Goal: Information Seeking & Learning: Learn about a topic

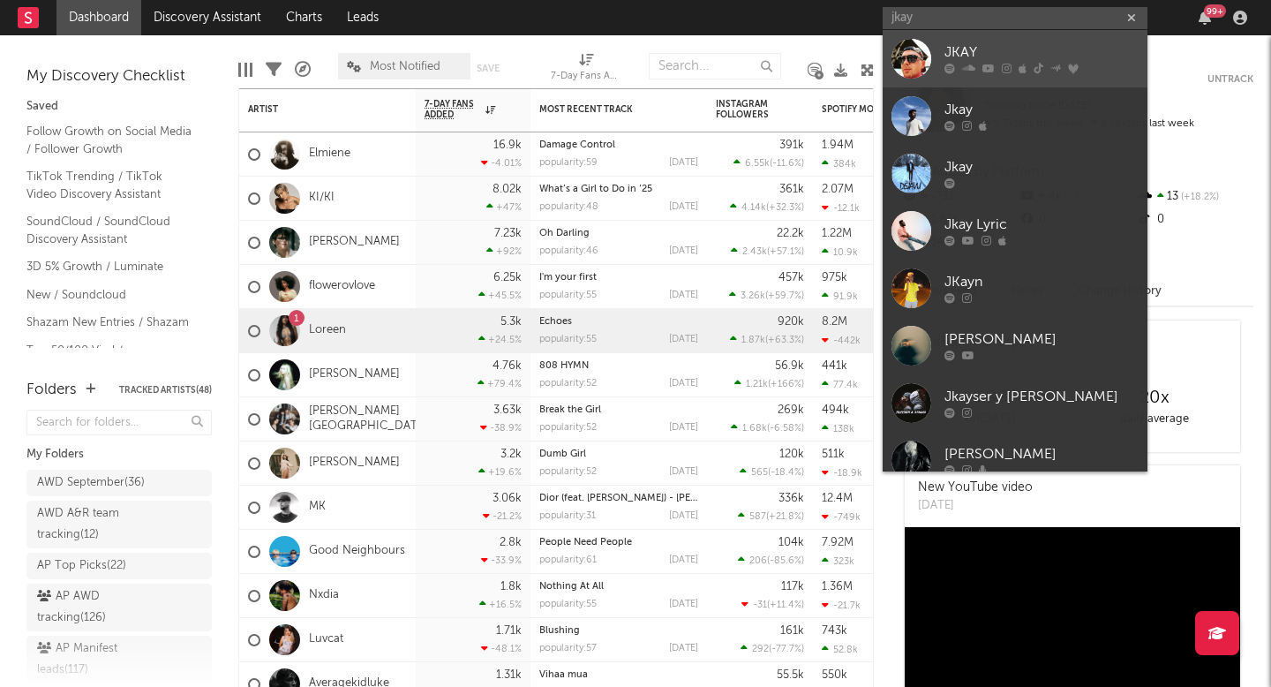
type input "jkay"
click at [994, 54] on div "JKAY" at bounding box center [1042, 52] width 194 height 21
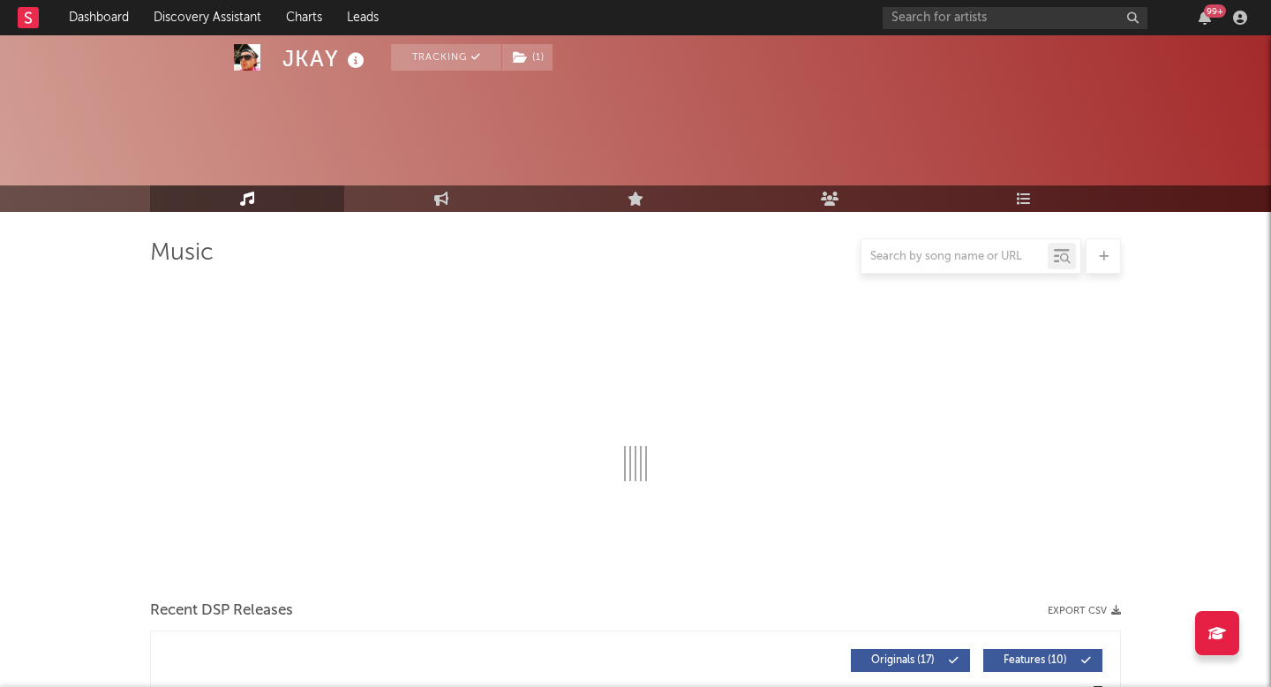
select select "6m"
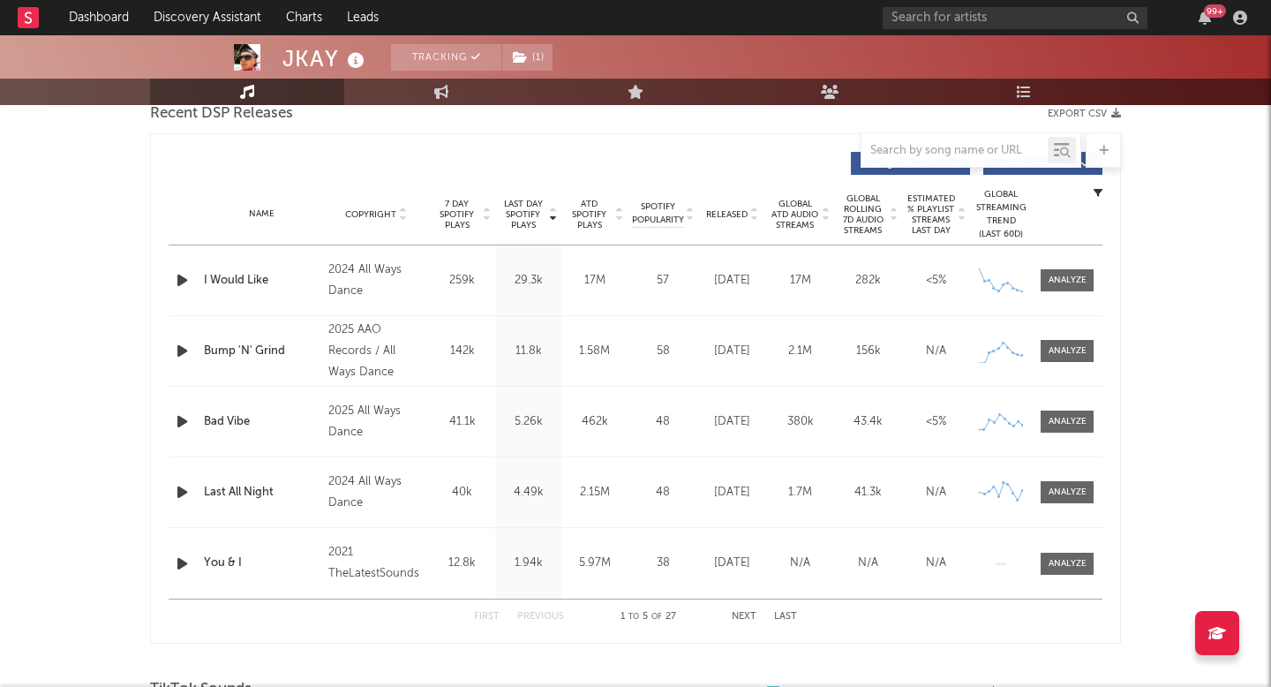
scroll to position [601, 0]
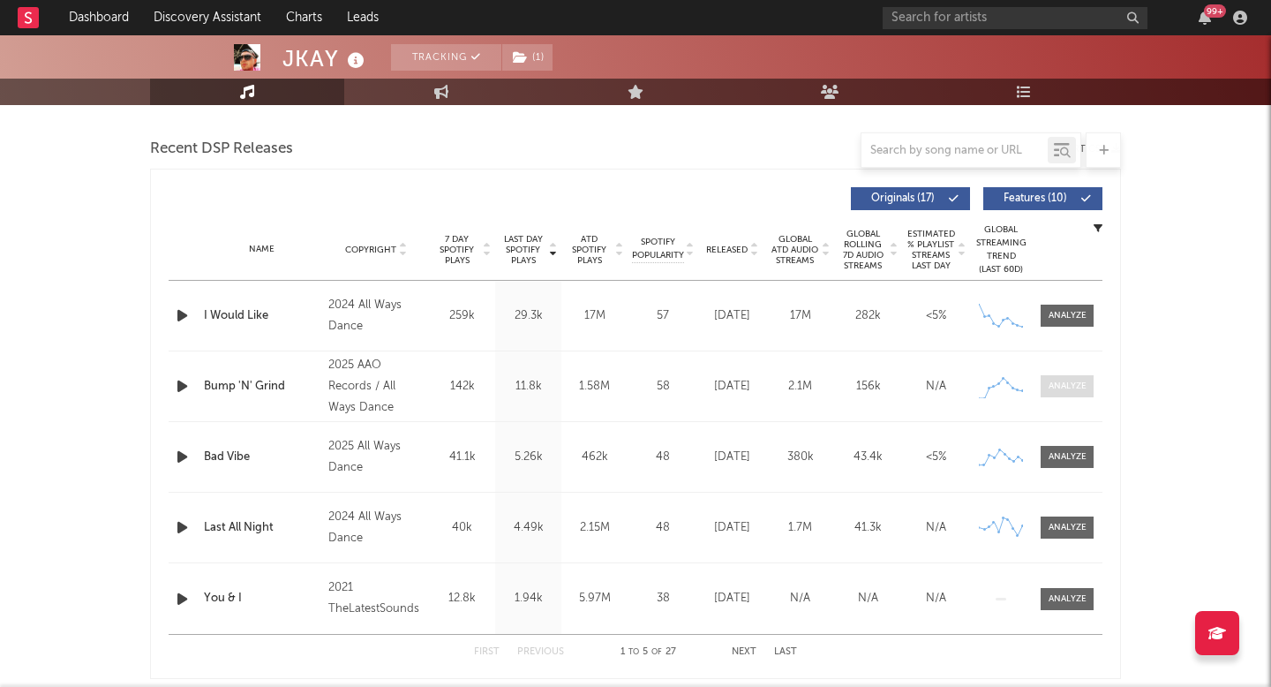
click at [1071, 396] on span at bounding box center [1067, 386] width 53 height 22
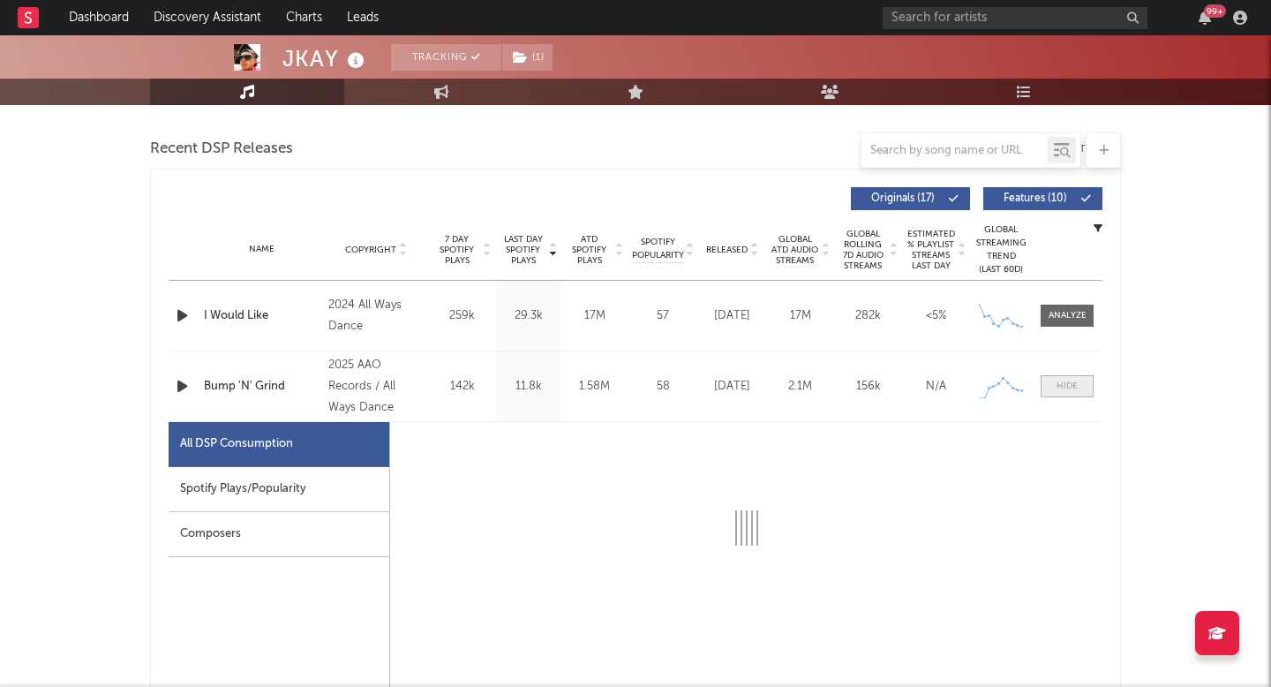
select select "1w"
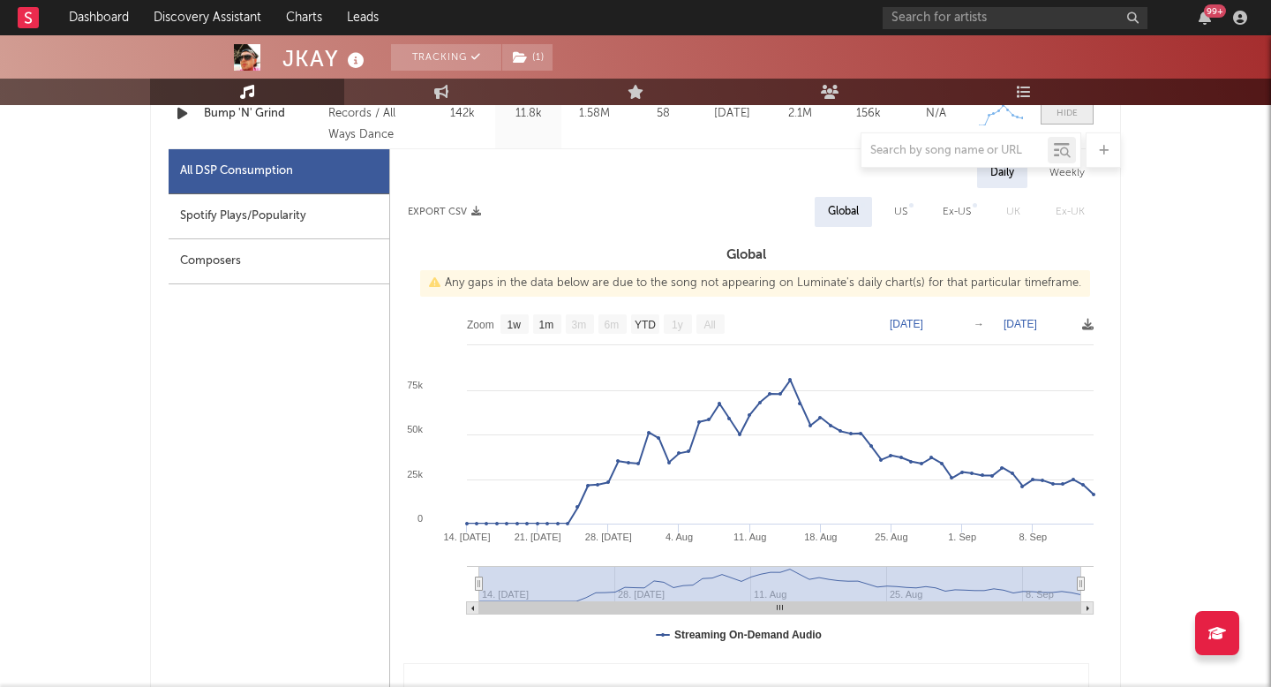
scroll to position [945, 0]
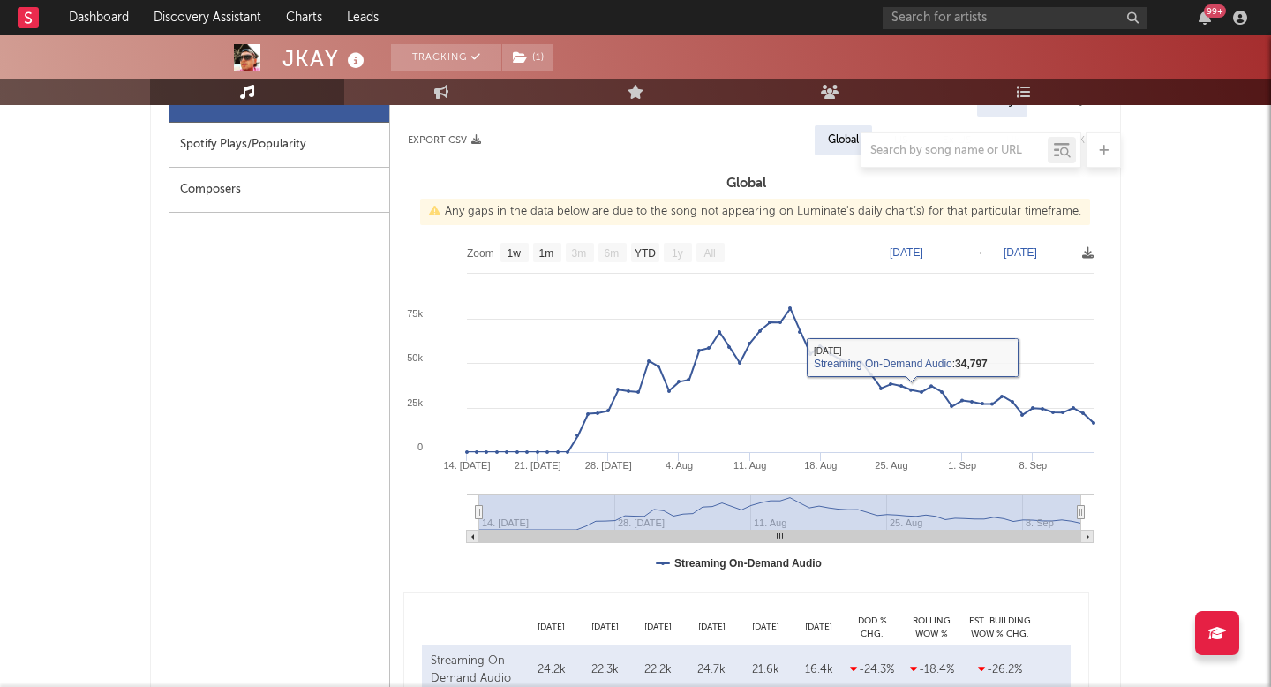
click at [899, 247] on text "[DATE]" at bounding box center [907, 252] width 34 height 12
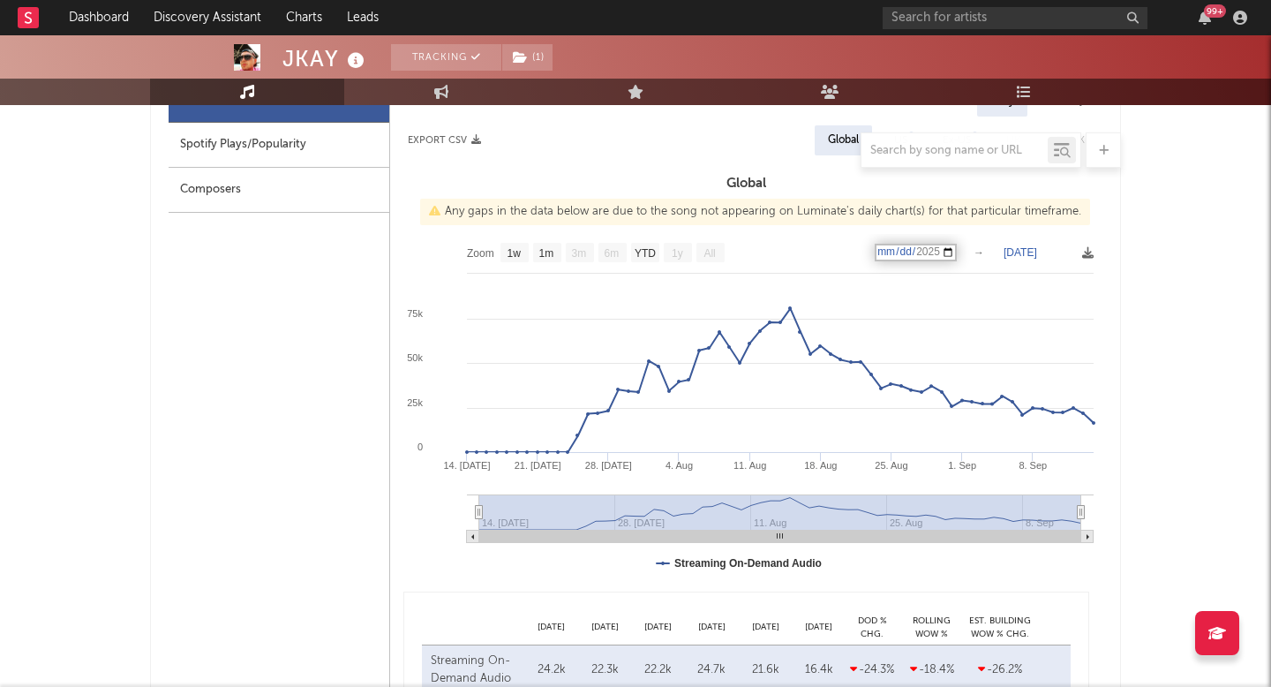
type input "[DATE]"
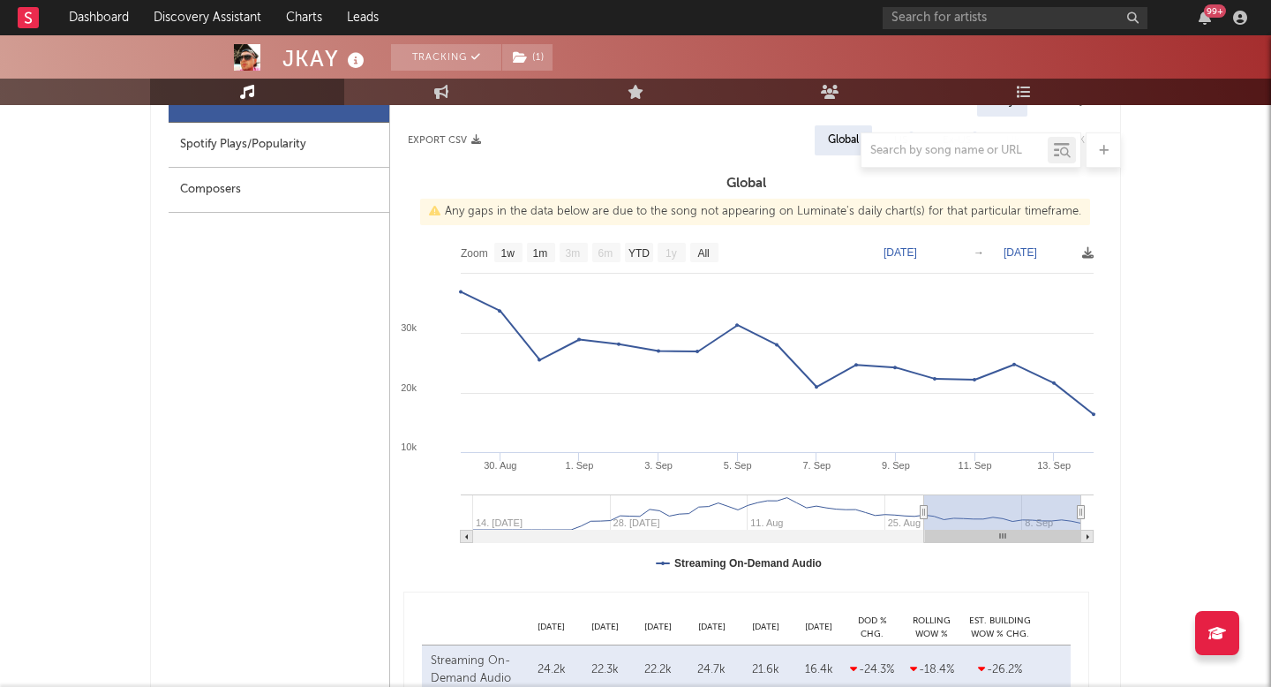
click at [1010, 252] on text "[DATE]" at bounding box center [1021, 252] width 34 height 12
click at [1063, 252] on input "[DATE]" at bounding box center [1031, 253] width 82 height 18
type input "[DATE]"
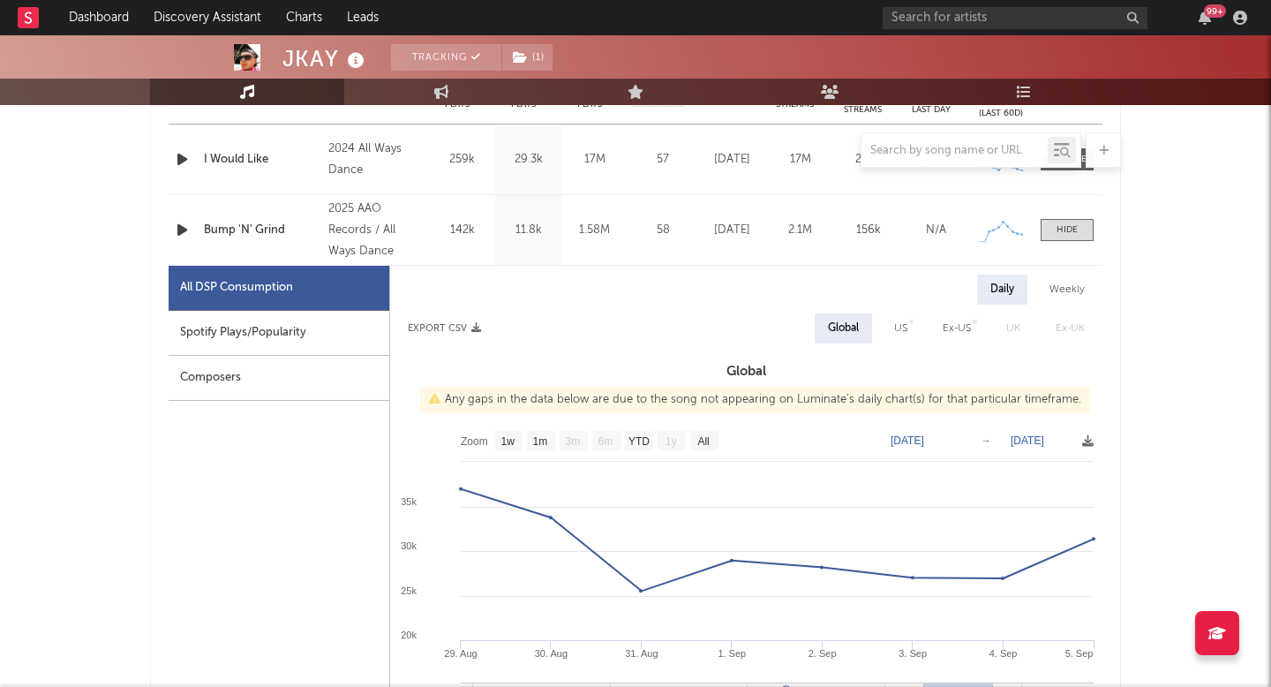
scroll to position [747, 0]
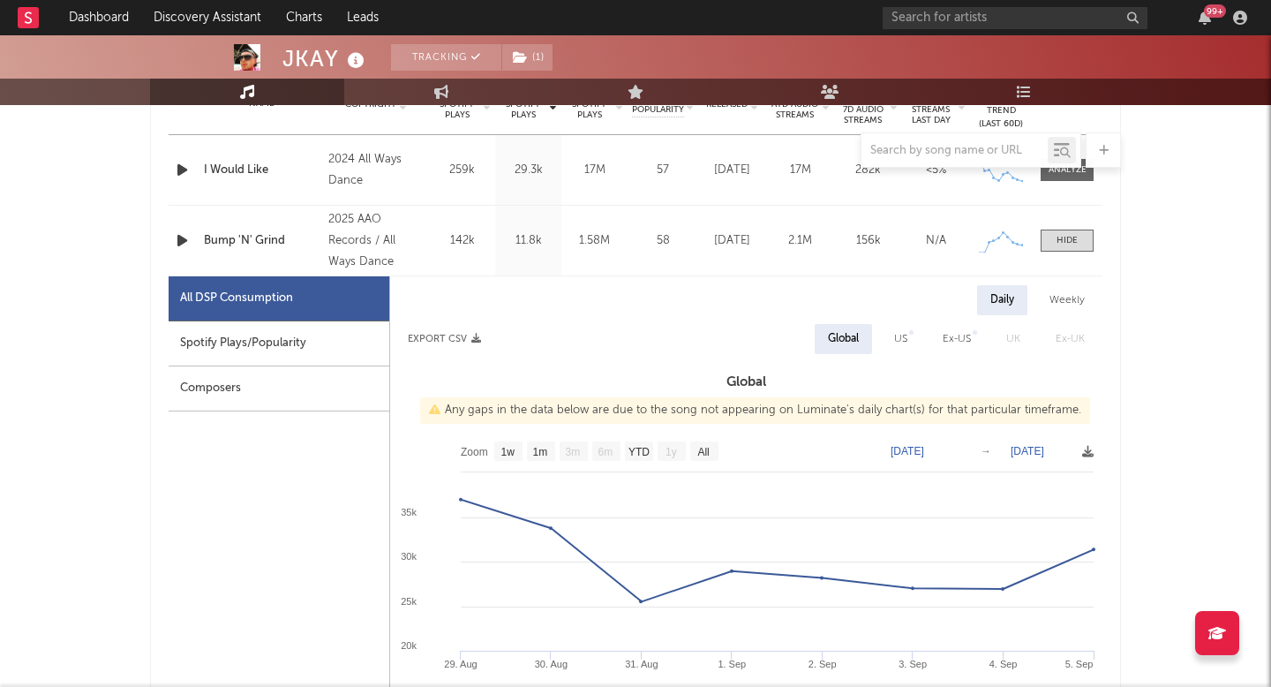
click at [938, 457] on rect at bounding box center [746, 609] width 712 height 353
click at [924, 447] on text "[DATE]" at bounding box center [908, 451] width 34 height 12
type input "[DATE]"
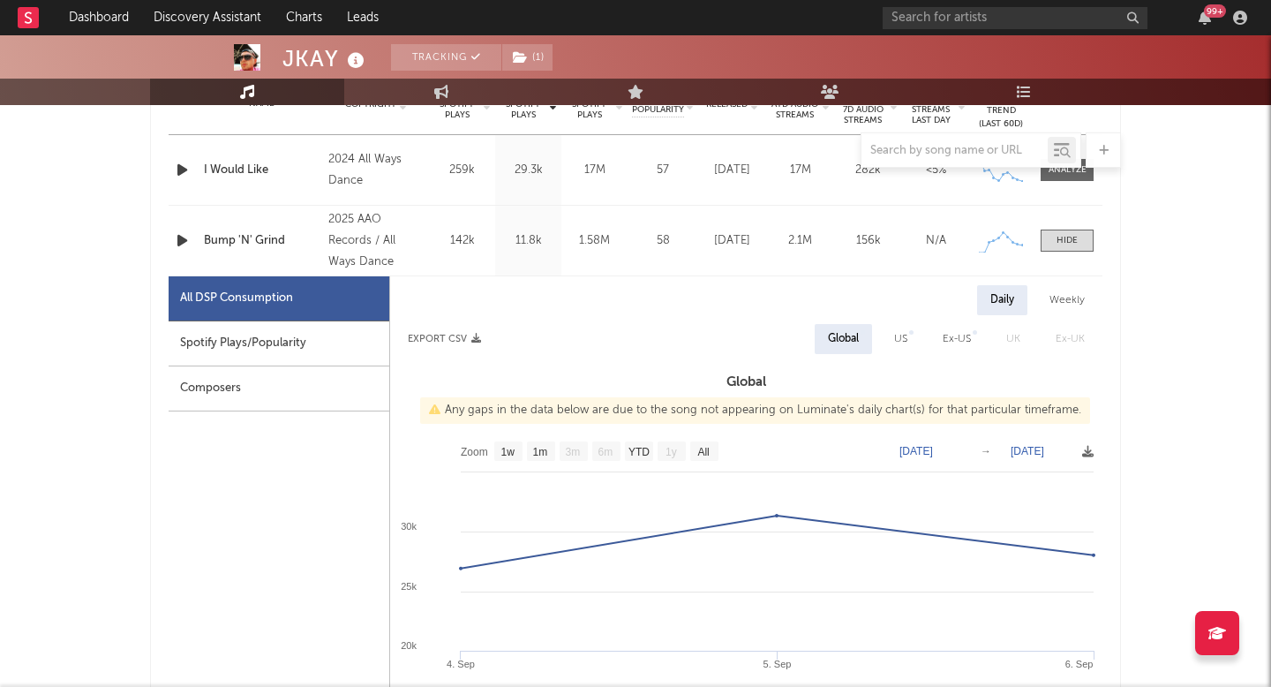
click at [1026, 449] on text "[DATE]" at bounding box center [1028, 451] width 34 height 12
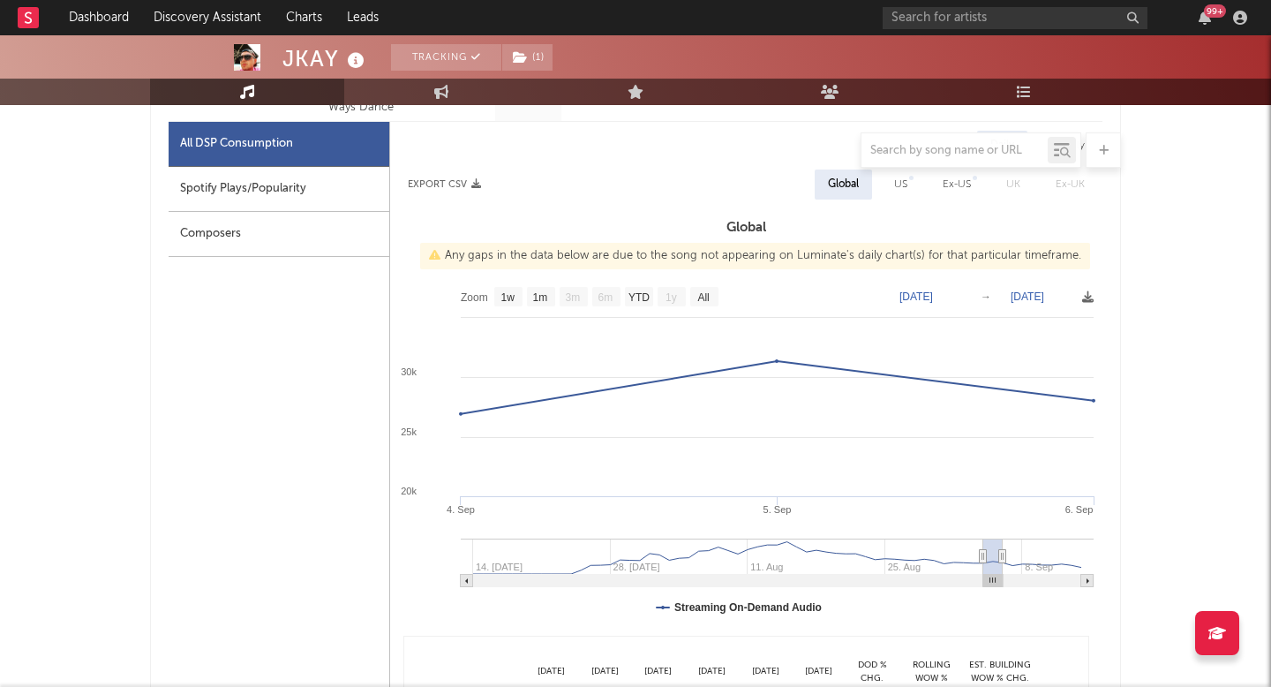
scroll to position [941, 0]
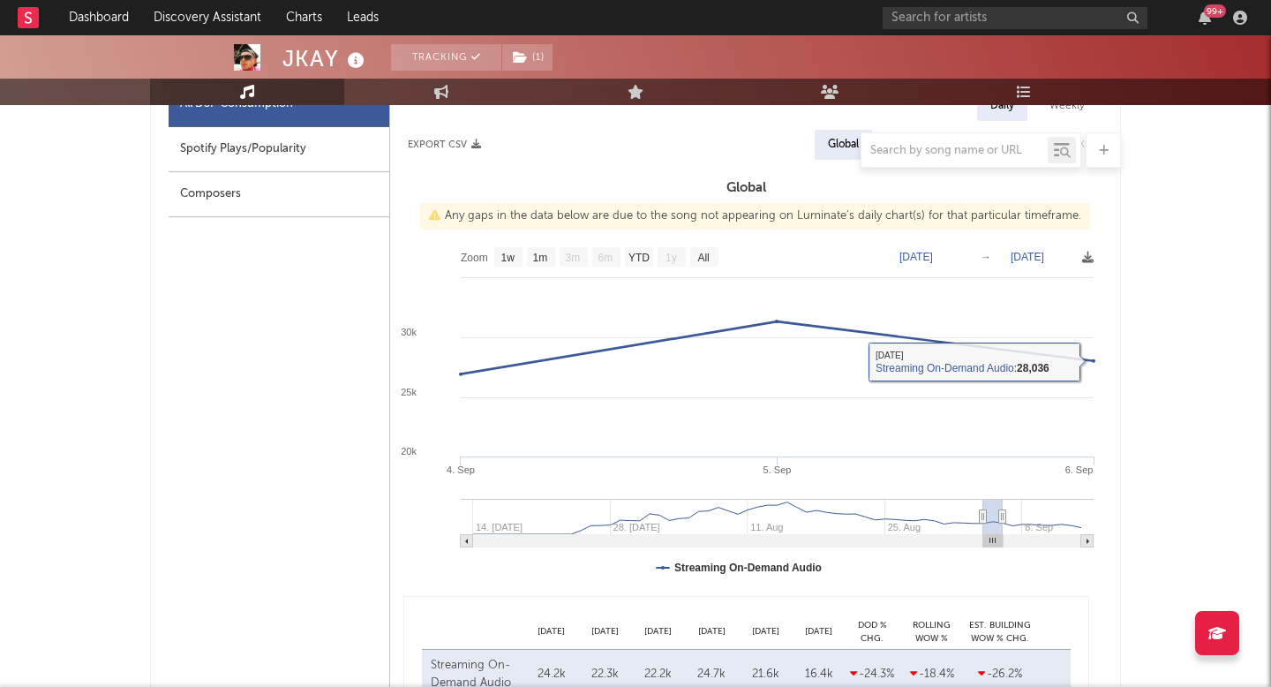
click at [1031, 264] on rect at bounding box center [746, 414] width 712 height 353
click at [1031, 261] on text "[DATE]" at bounding box center [1028, 257] width 34 height 12
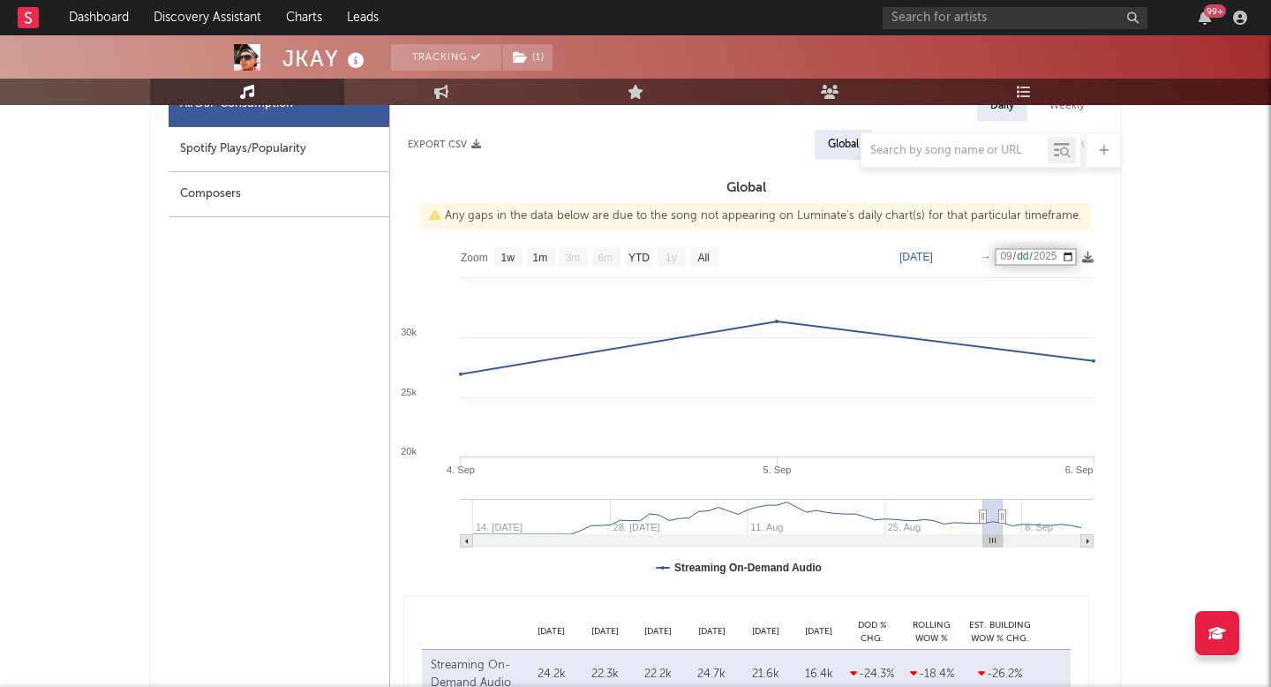
type input "[DATE]"
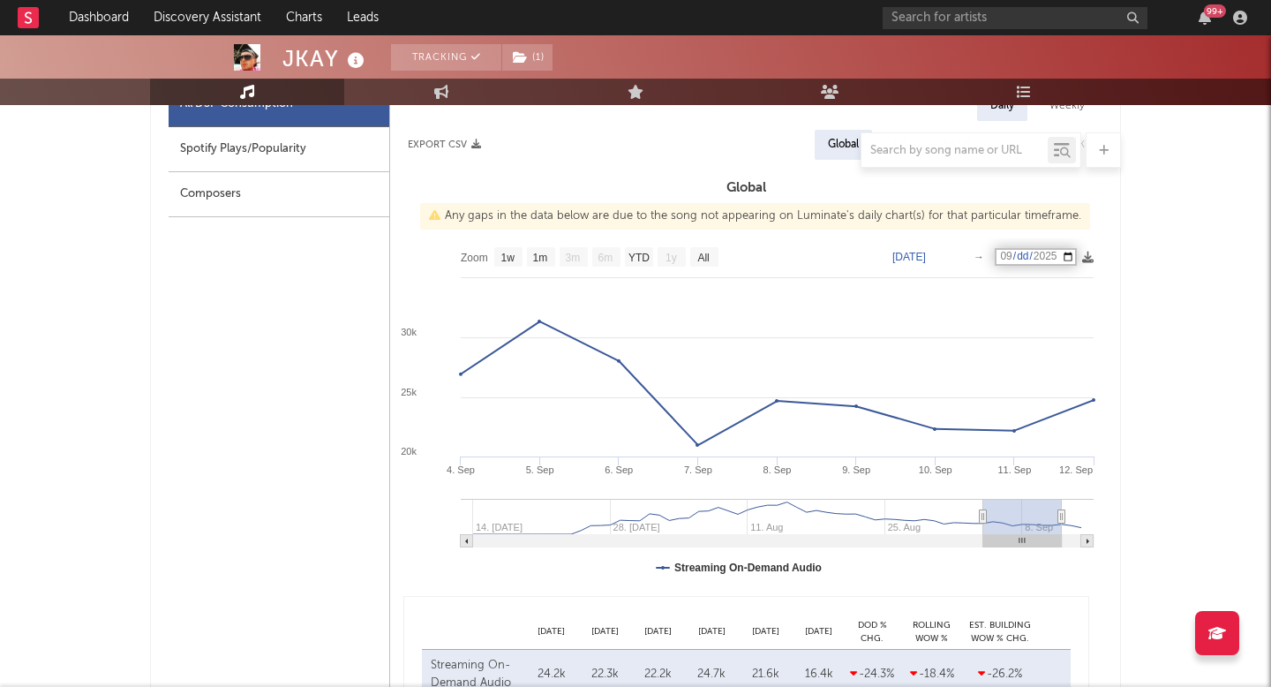
click at [1103, 275] on div "Last Day Spotify Plays Copyright 7 Day Spotify Plays Last Day Spotify Plays ATD…" at bounding box center [635, 504] width 971 height 1350
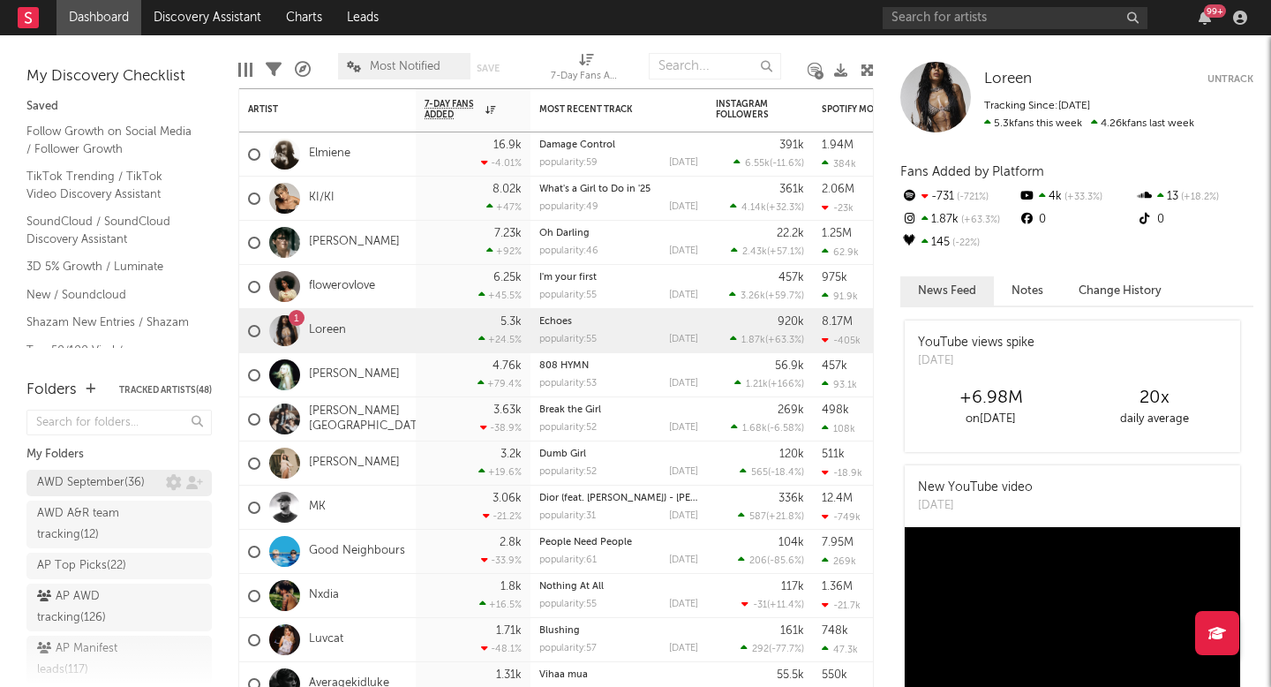
click at [109, 479] on div "AWD September ( 36 )" at bounding box center [91, 482] width 108 height 21
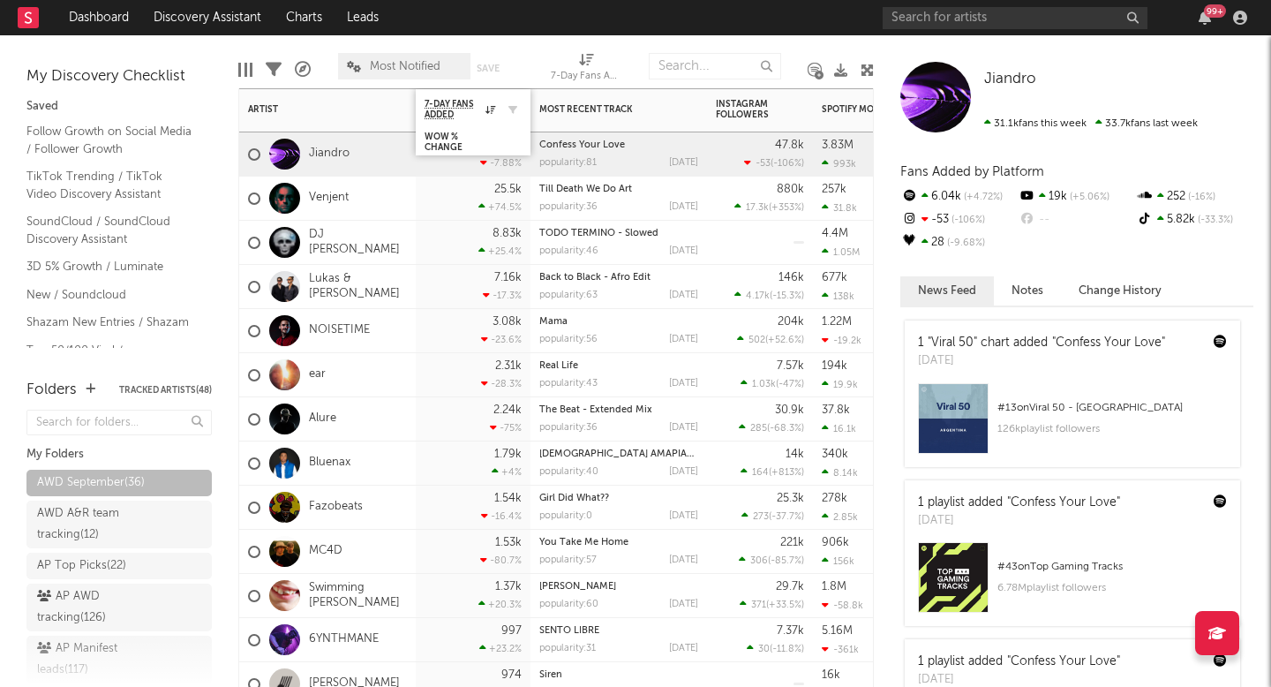
click at [495, 115] on div at bounding box center [508, 110] width 26 height 18
click at [486, 107] on icon at bounding box center [491, 109] width 10 height 9
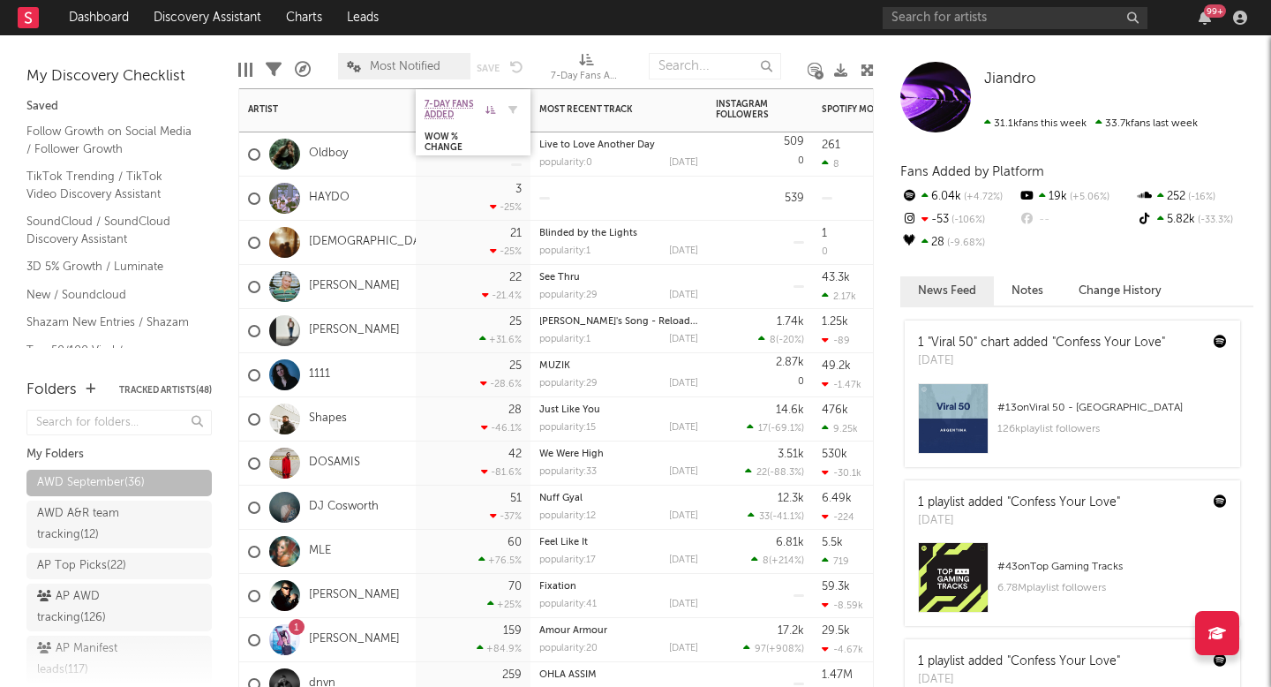
click at [486, 106] on icon at bounding box center [491, 109] width 10 height 9
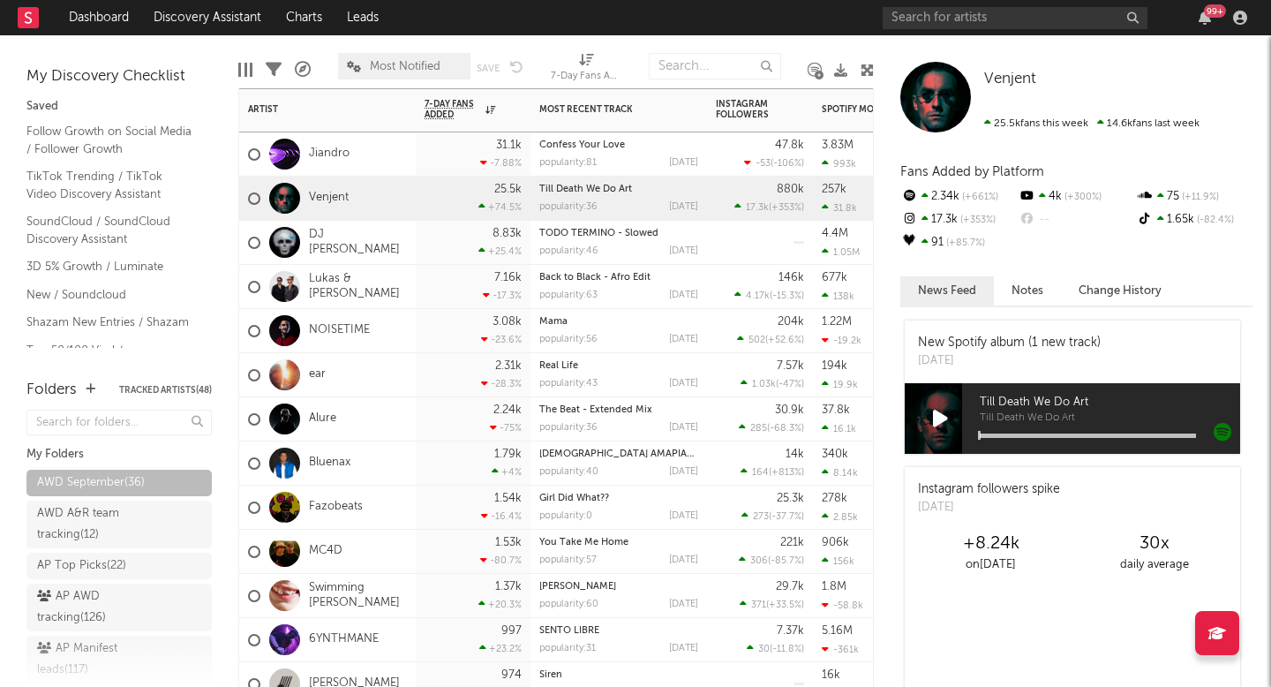
drag, startPoint x: 385, startPoint y: 201, endPoint x: 395, endPoint y: 208, distance: 12.7
select select "-1"
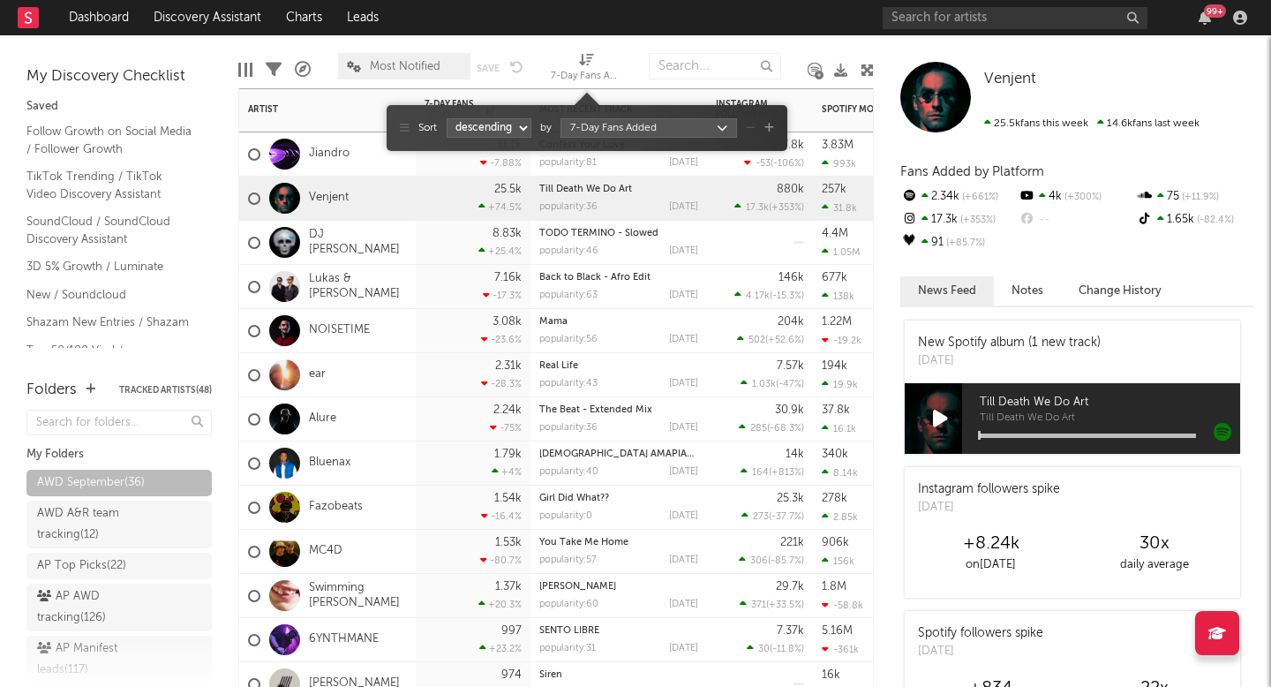
click at [588, 74] on div "7-Day Fans Added (7-Day Fans Added)" at bounding box center [586, 76] width 71 height 21
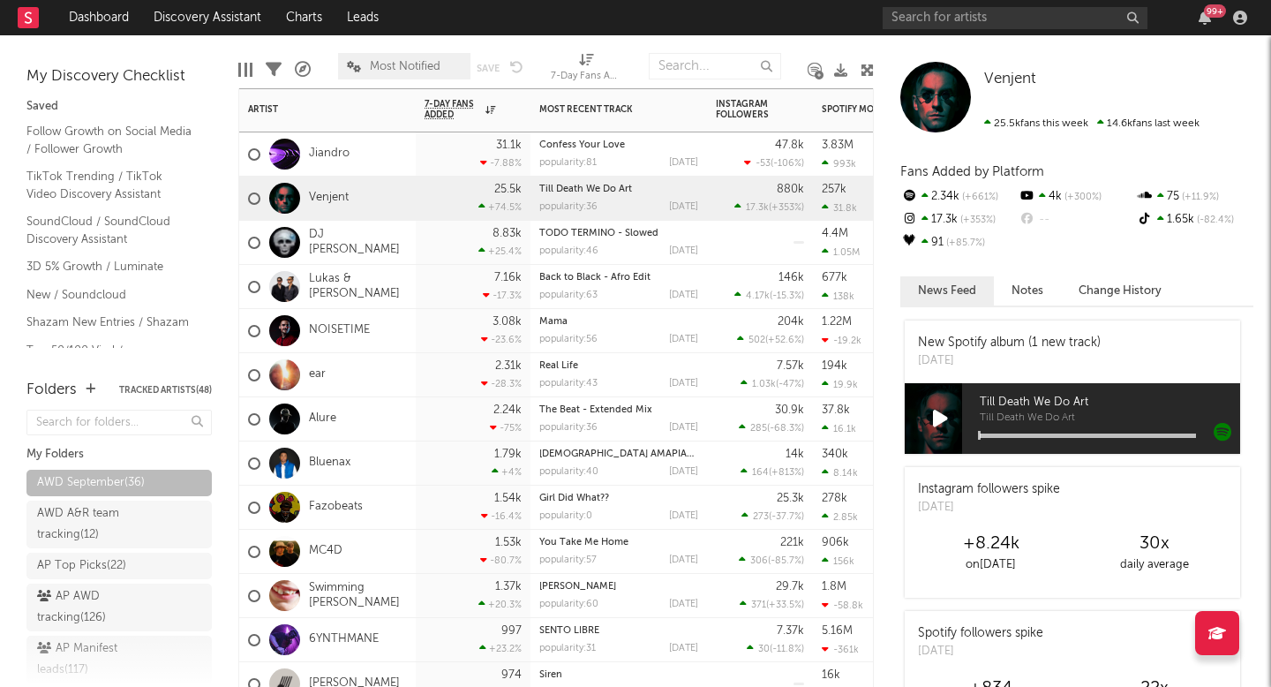
click at [581, 66] on div "7-Day Fans Added (7-Day Fans Added)" at bounding box center [586, 76] width 71 height 21
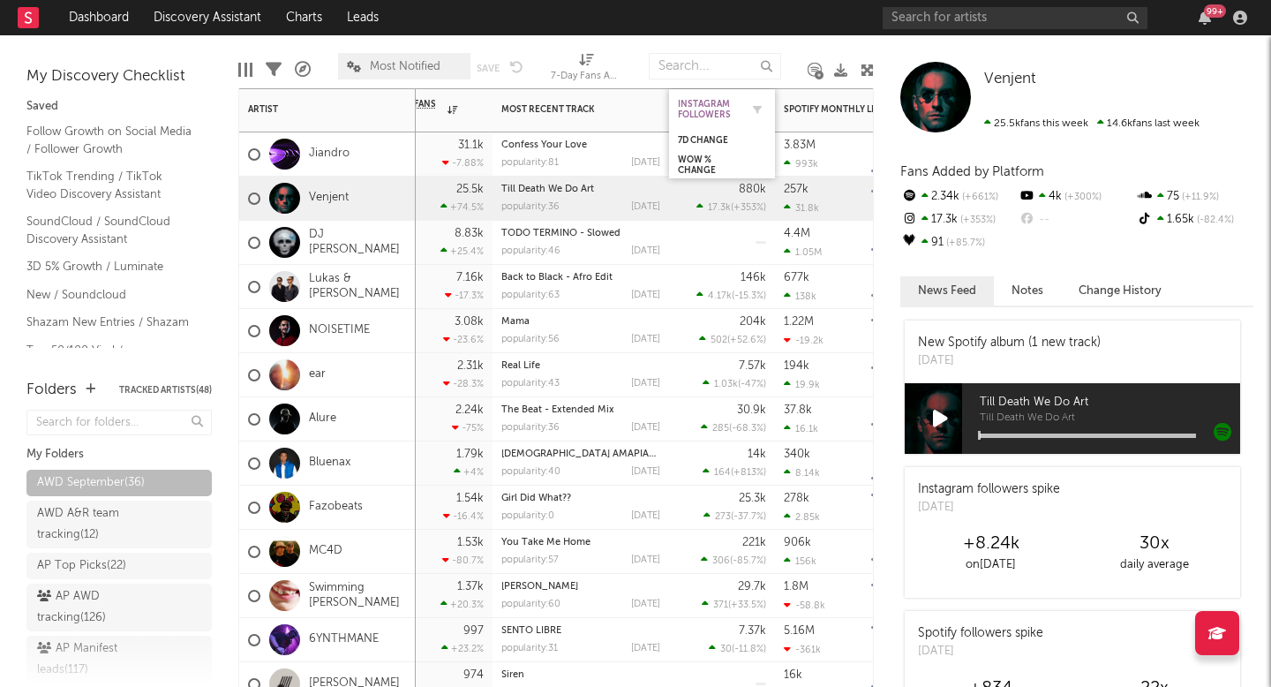
click at [712, 104] on div "Instagram Followers" at bounding box center [709, 109] width 62 height 21
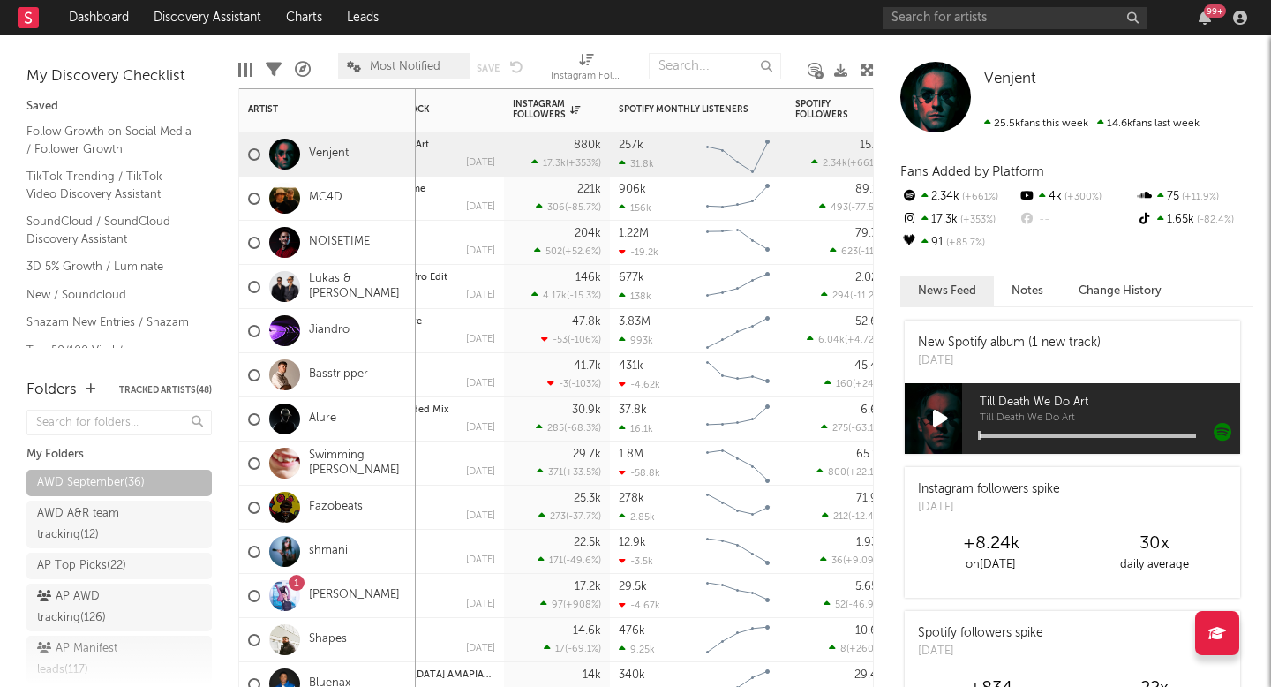
click at [613, 62] on span "Instagram Followers (Instagram Followers)" at bounding box center [586, 69] width 71 height 35
select select "-1"
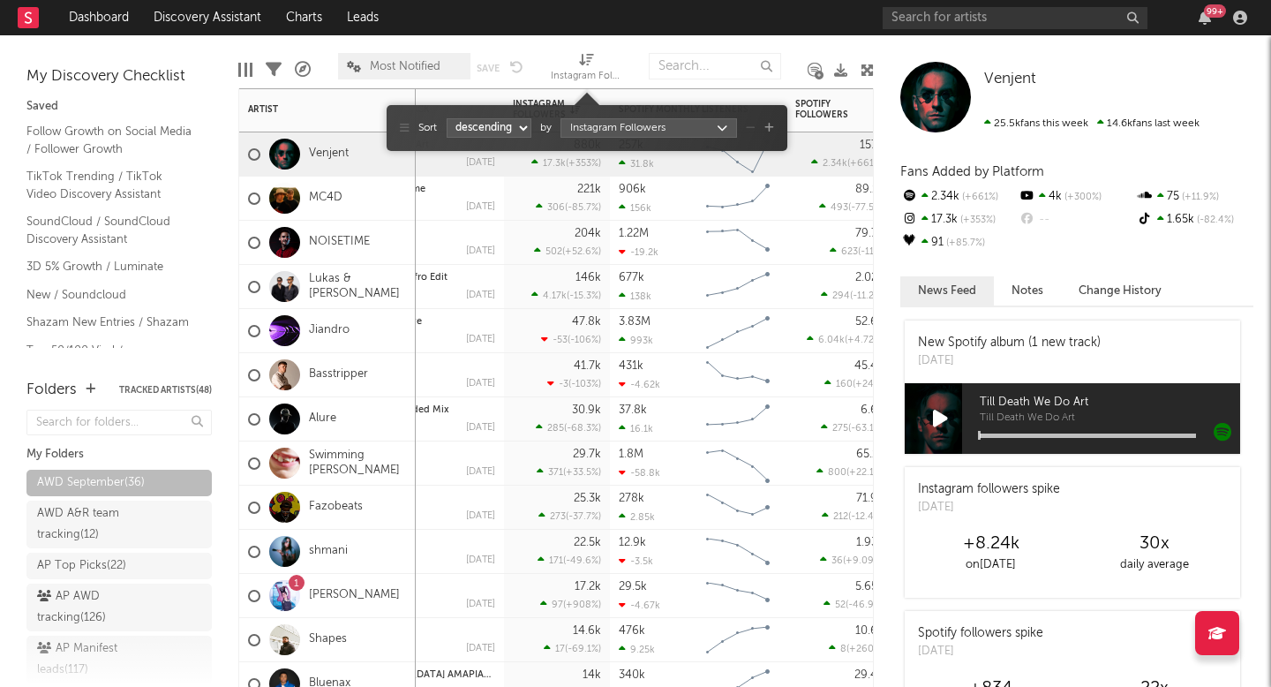
click at [587, 59] on icon at bounding box center [586, 59] width 15 height 13
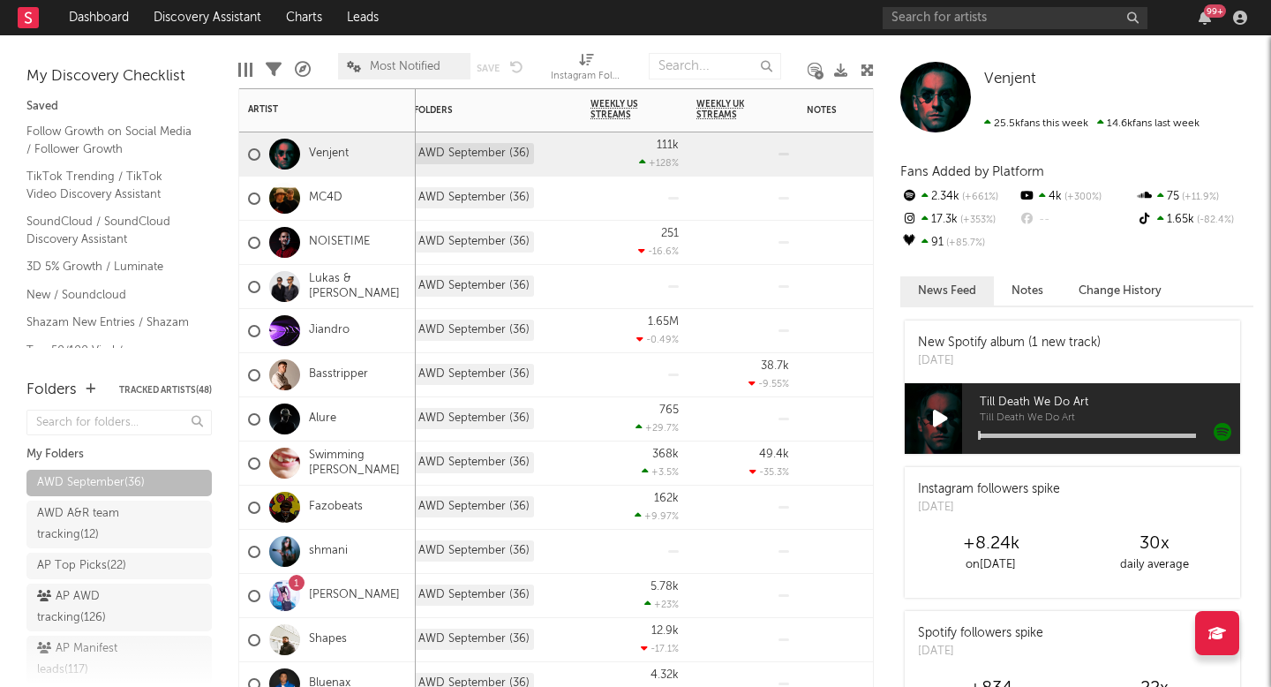
click at [365, 195] on div "MC4D" at bounding box center [327, 199] width 177 height 44
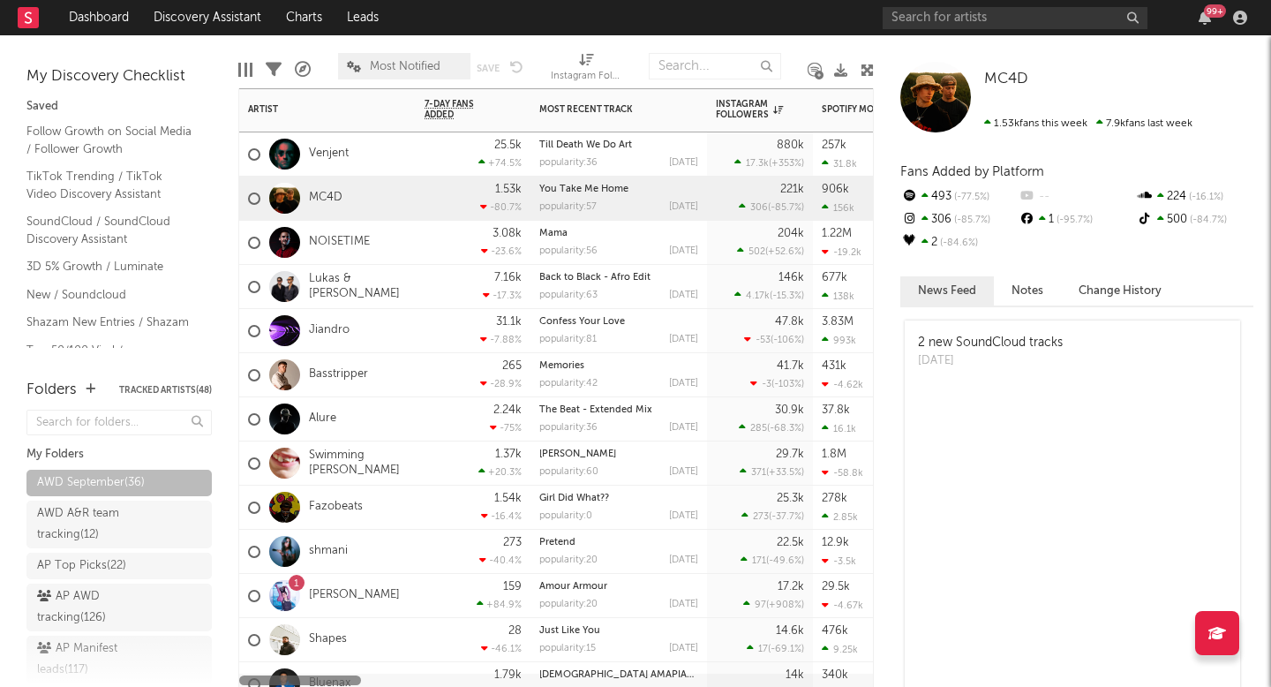
drag, startPoint x: 576, startPoint y: 678, endPoint x: 433, endPoint y: 676, distance: 143.9
click at [433, 676] on div at bounding box center [556, 680] width 634 height 10
click at [925, 215] on icon at bounding box center [925, 219] width 7 height 11
click at [912, 217] on icon at bounding box center [909, 218] width 18 height 11
click at [1004, 78] on span "MC4D" at bounding box center [1006, 79] width 44 height 15
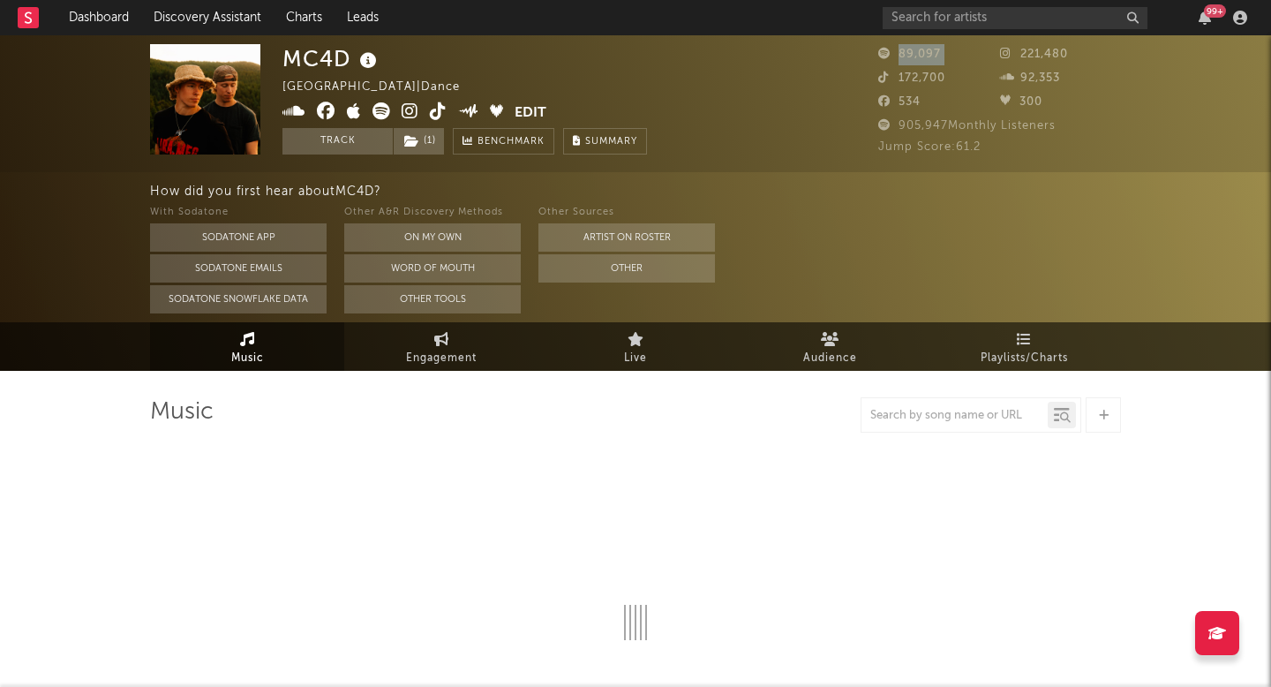
click at [410, 105] on icon at bounding box center [410, 111] width 17 height 18
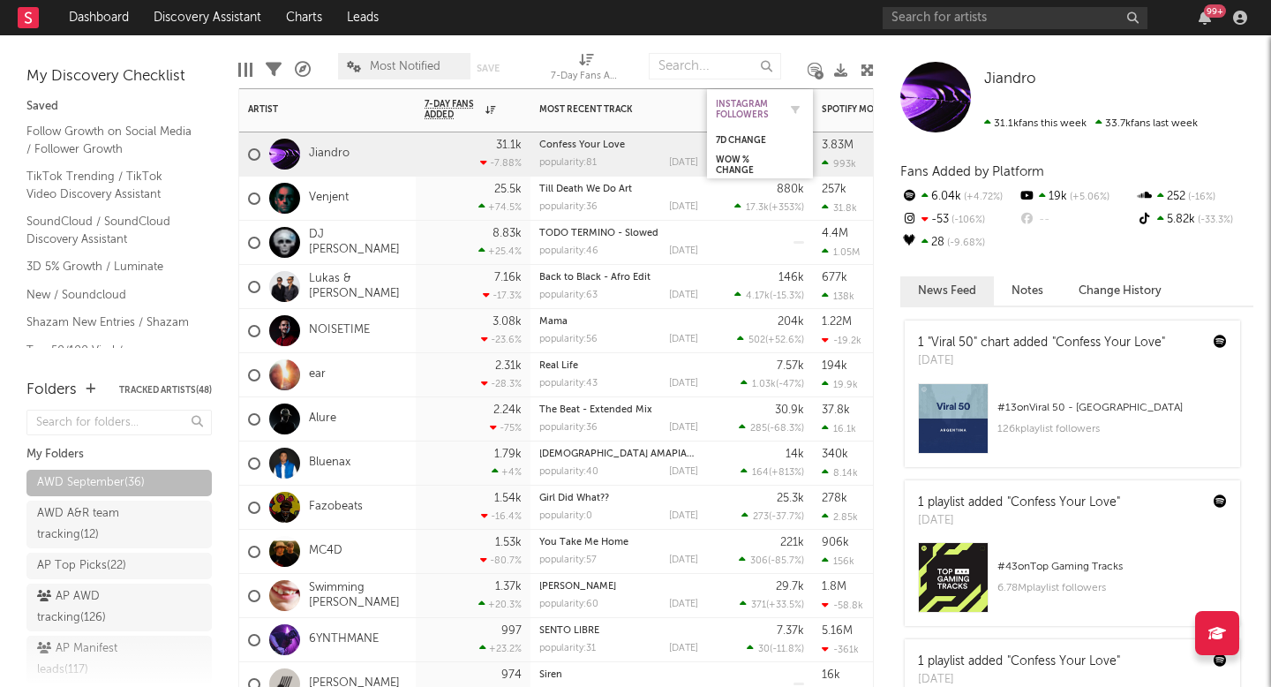
click at [749, 116] on div "Instagram Followers" at bounding box center [747, 109] width 62 height 21
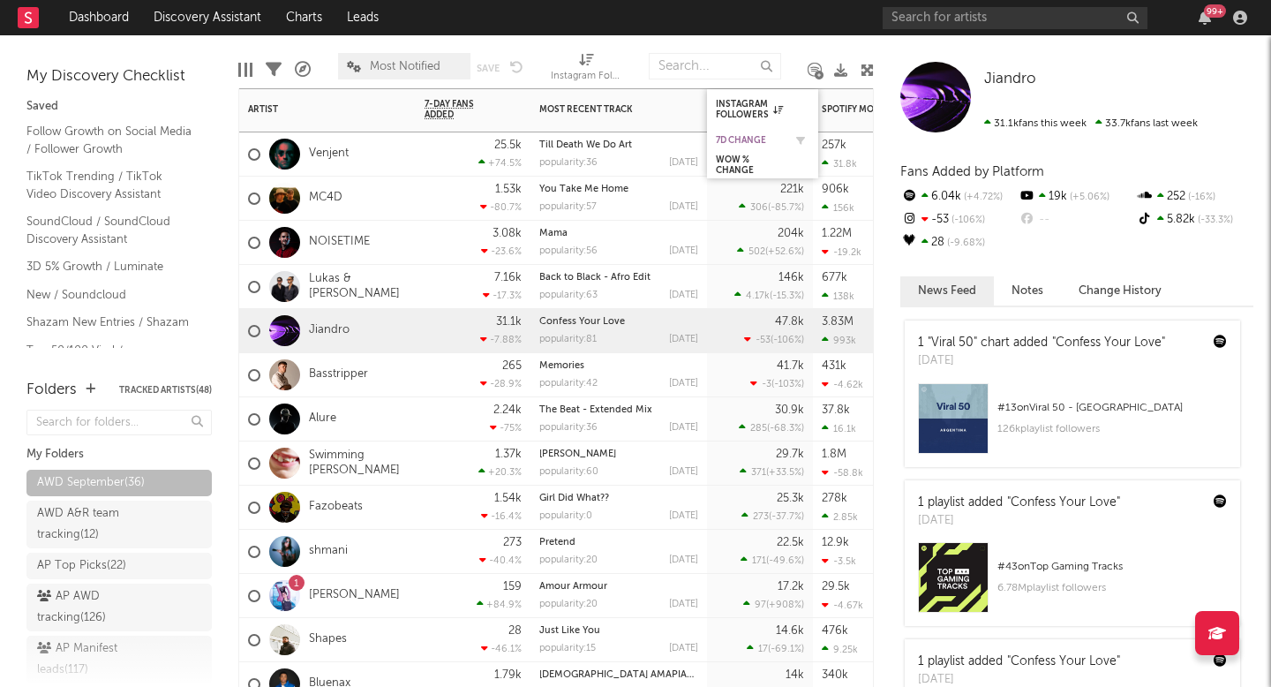
click at [744, 136] on div "7d Change" at bounding box center [749, 140] width 67 height 11
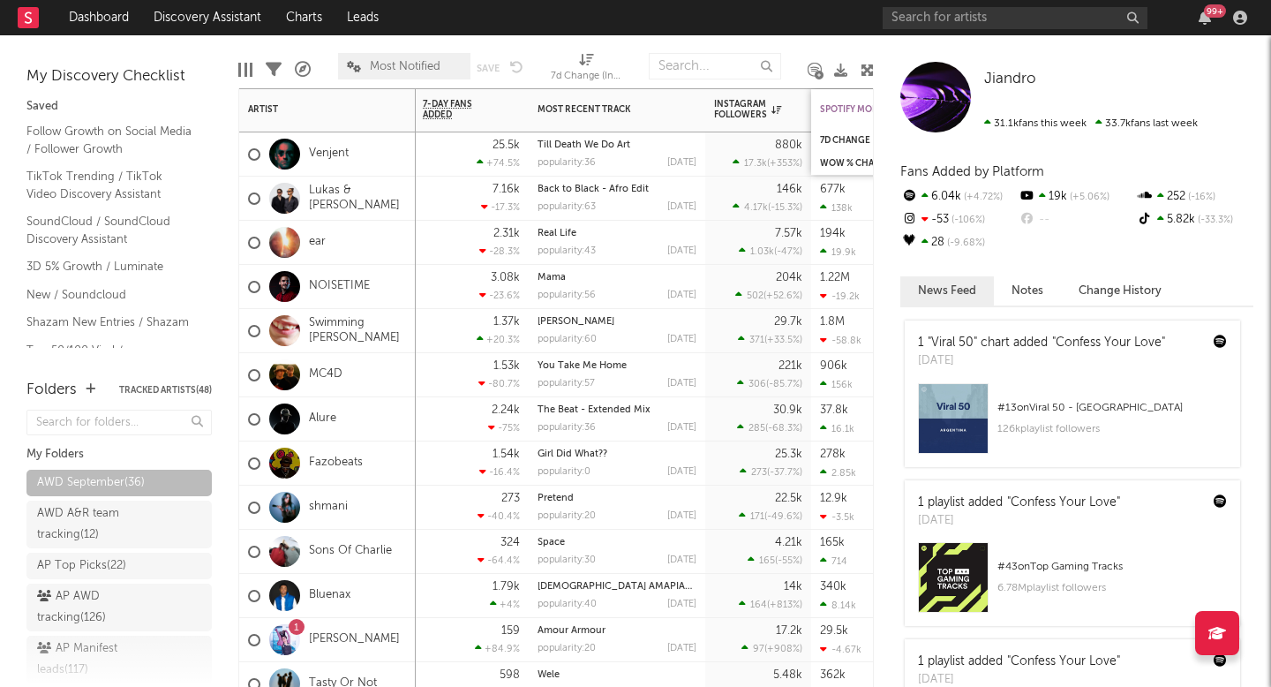
click at [831, 105] on div "Spotify Monthly Listeners" at bounding box center [886, 109] width 132 height 11
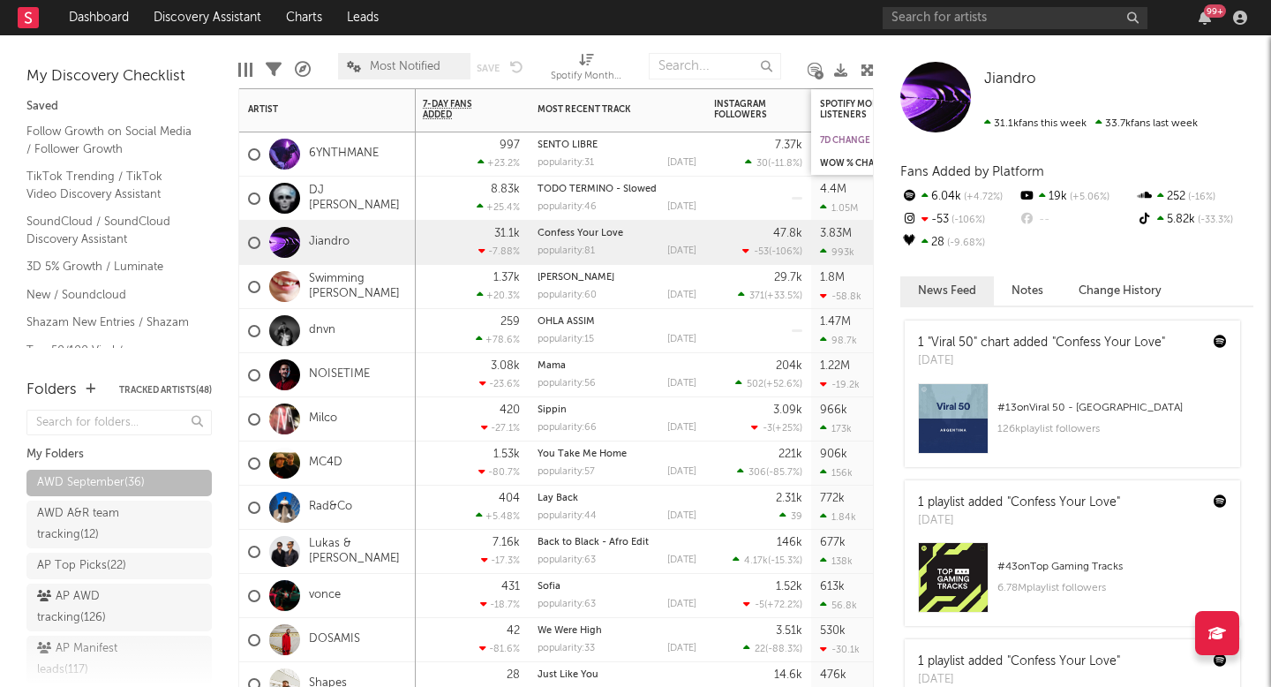
click at [836, 139] on div "7d Change" at bounding box center [886, 140] width 132 height 11
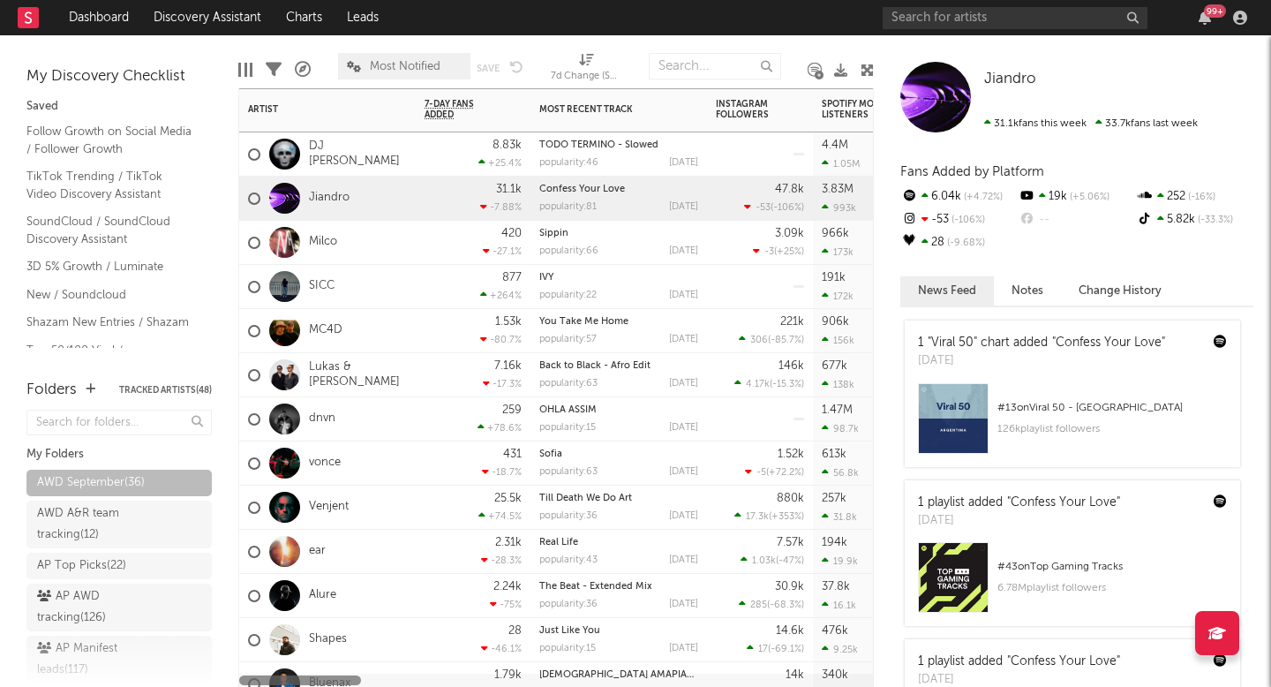
drag, startPoint x: 486, startPoint y: 677, endPoint x: 390, endPoint y: 673, distance: 95.4
click at [390, 674] on div at bounding box center [556, 680] width 634 height 13
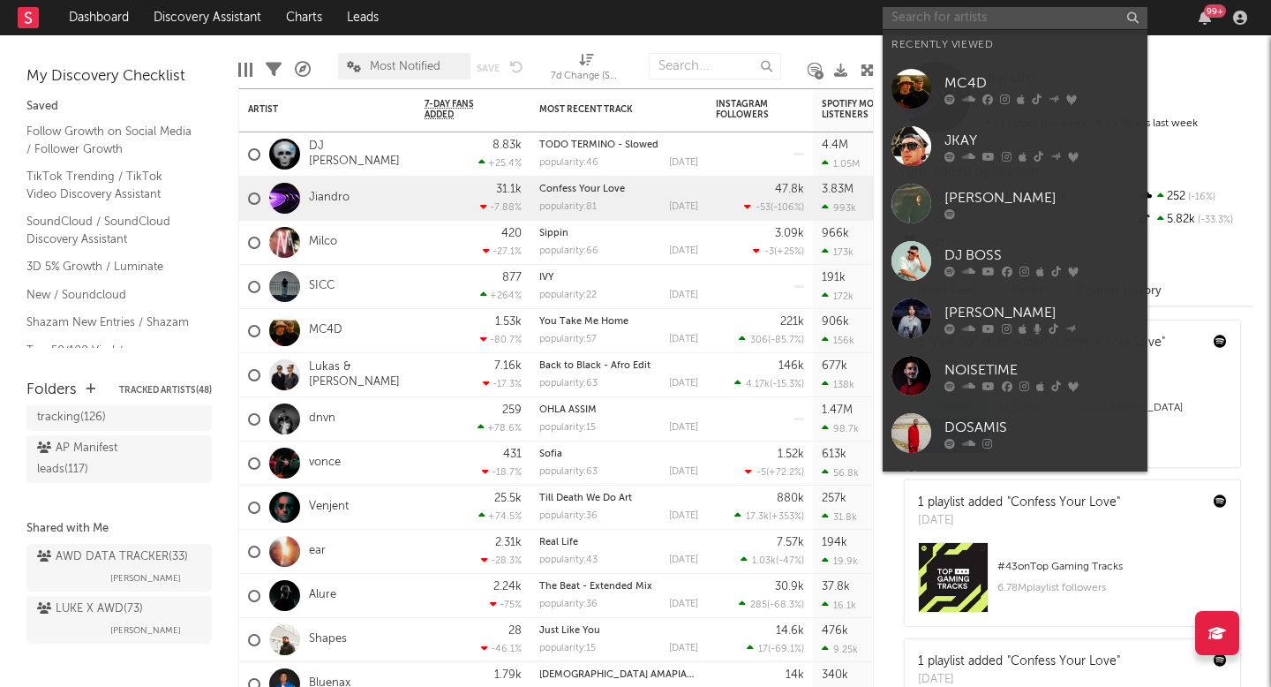
click at [955, 24] on input "text" at bounding box center [1015, 18] width 265 height 22
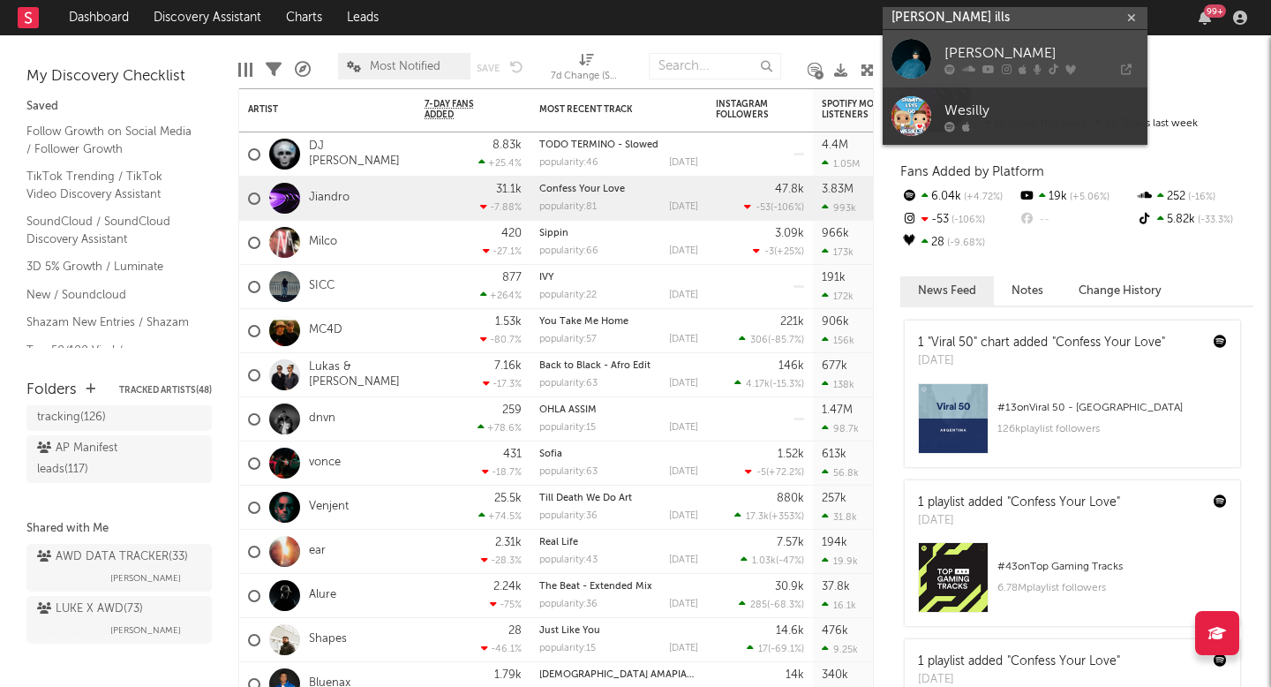
type input "wes ills"
click at [999, 50] on div "wes mills" at bounding box center [1042, 52] width 194 height 21
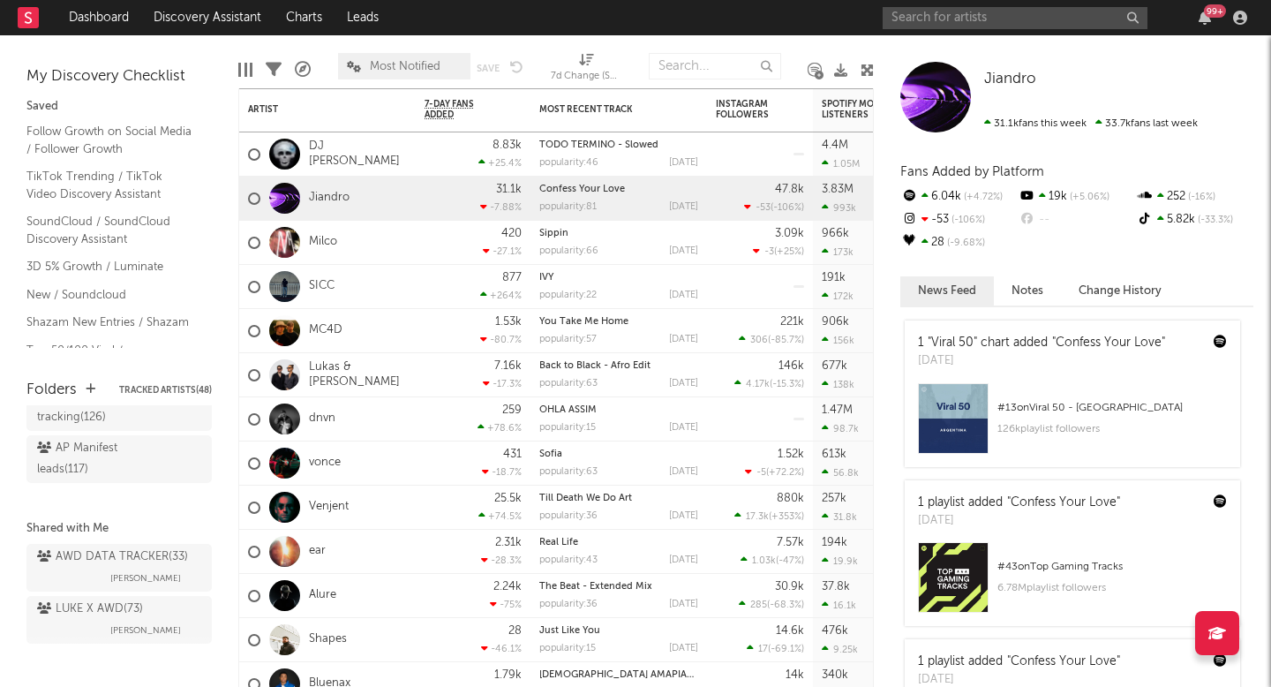
click at [509, 25] on nav "Dashboard Discovery Assistant Charts Leads 99 +" at bounding box center [635, 17] width 1271 height 35
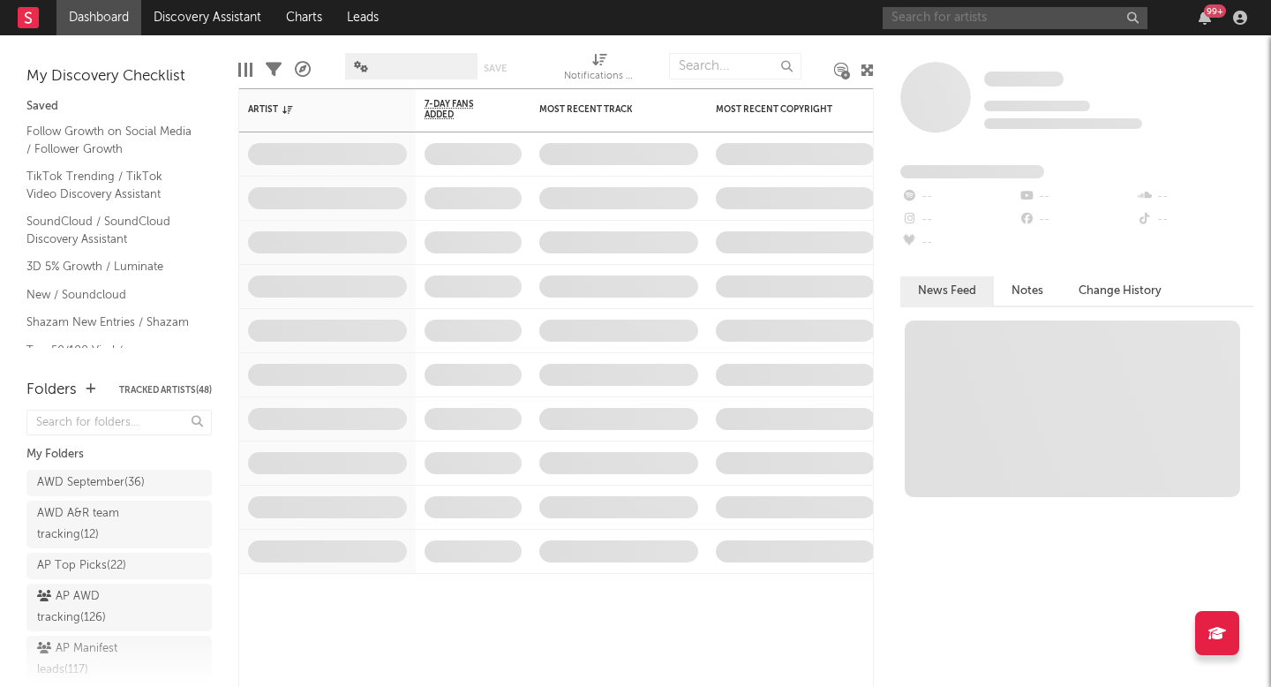
click at [1020, 14] on input "text" at bounding box center [1015, 18] width 265 height 22
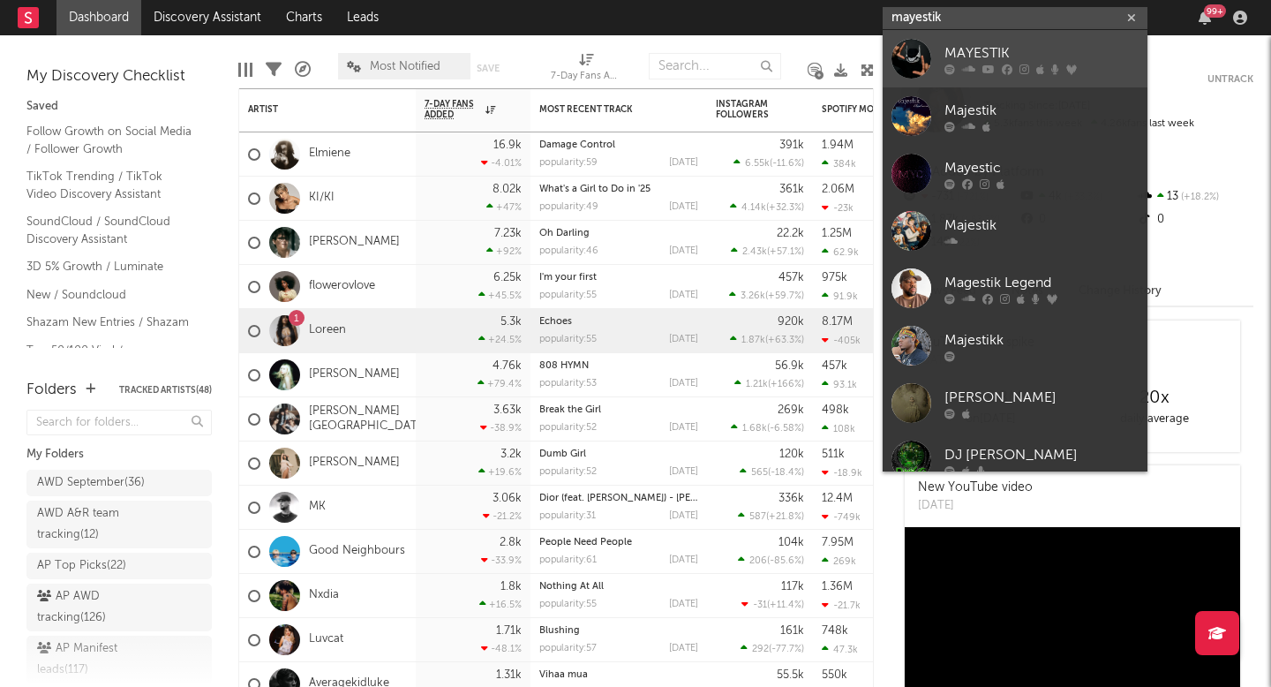
type input "mayestik"
click at [1081, 67] on div at bounding box center [1042, 69] width 194 height 11
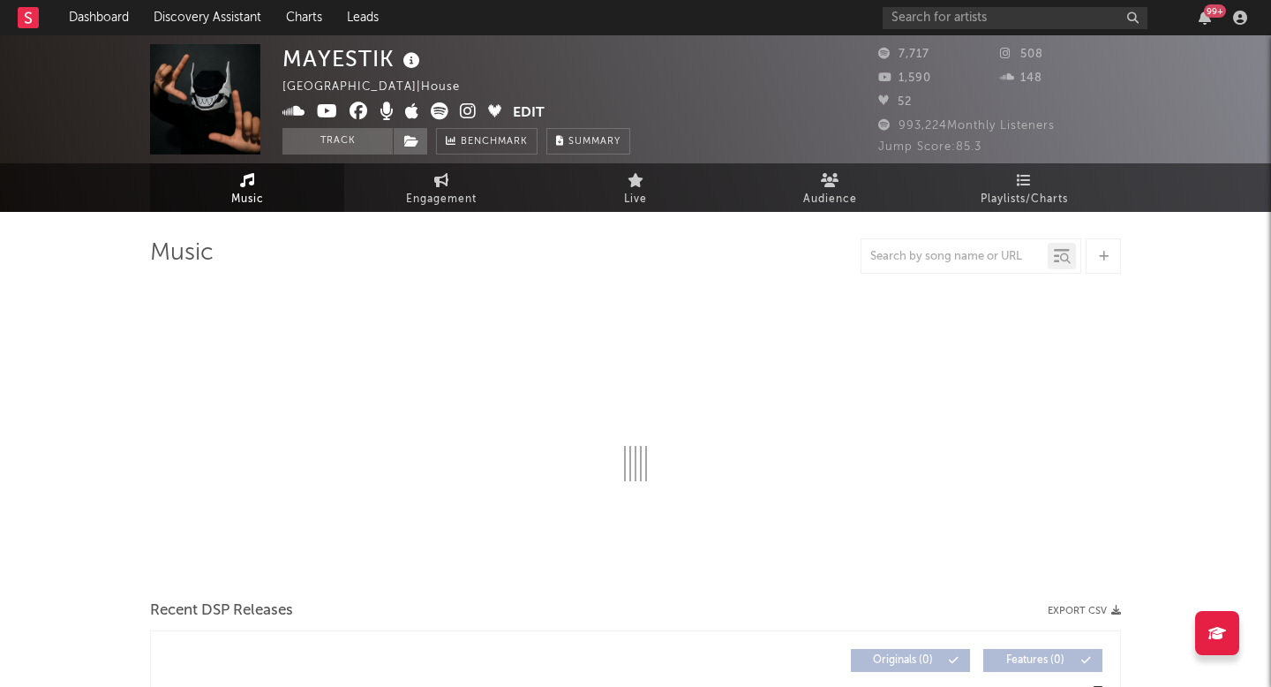
select select "6m"
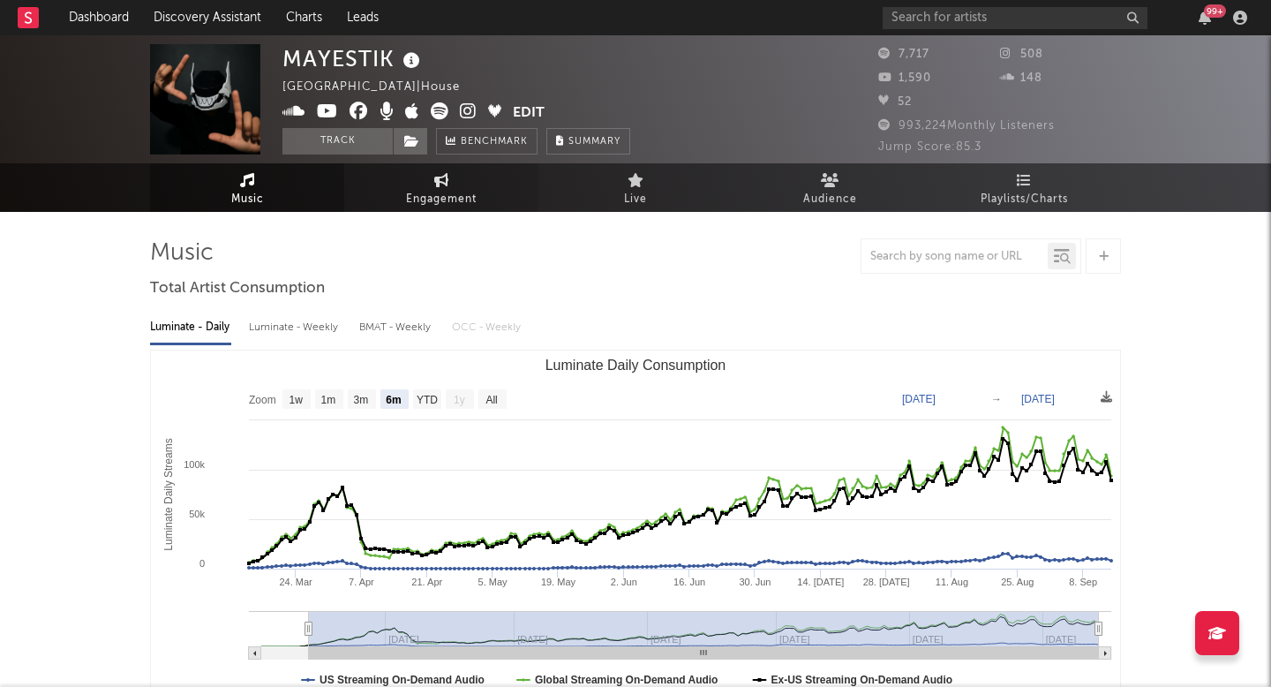
click at [439, 190] on span "Engagement" at bounding box center [441, 199] width 71 height 21
select select "1w"
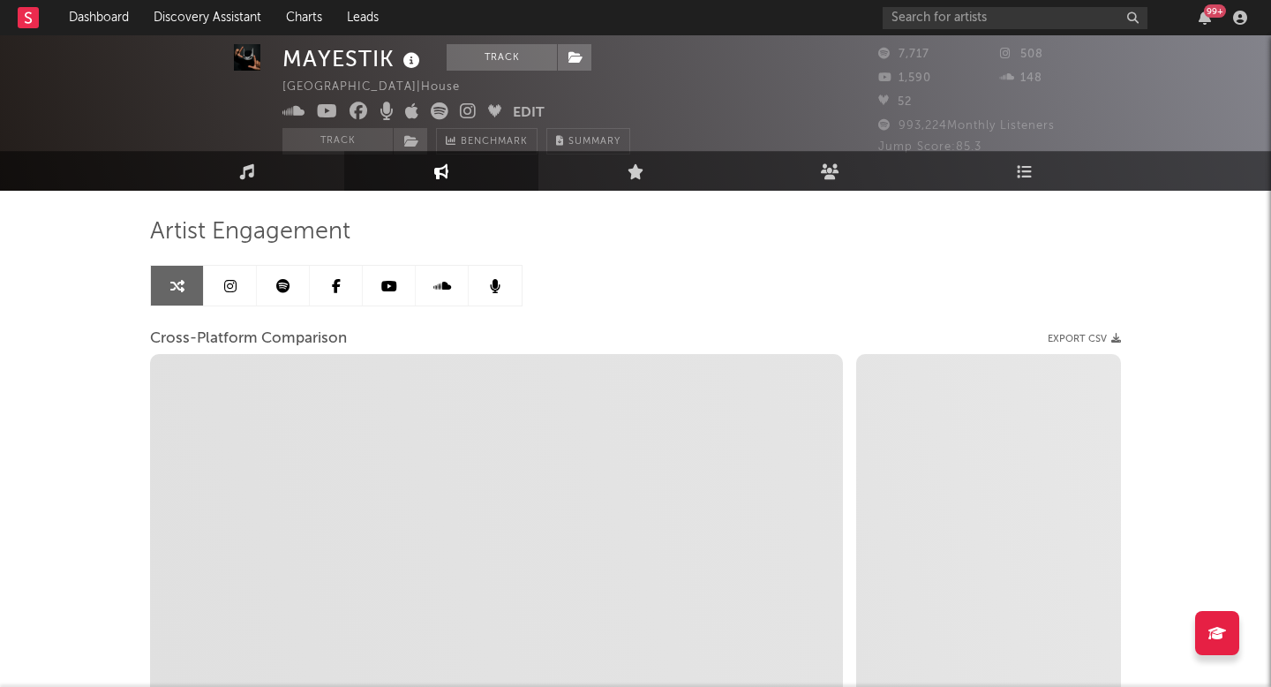
select select "1m"
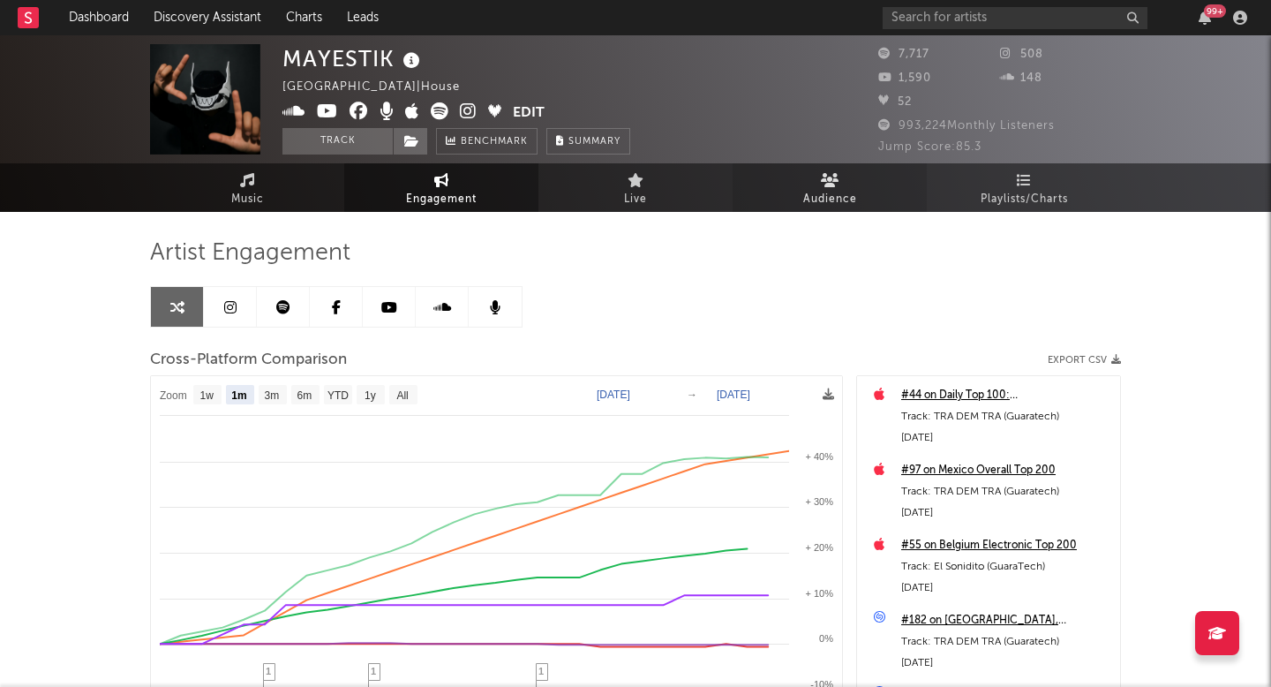
click at [856, 194] on link "Audience" at bounding box center [830, 187] width 194 height 49
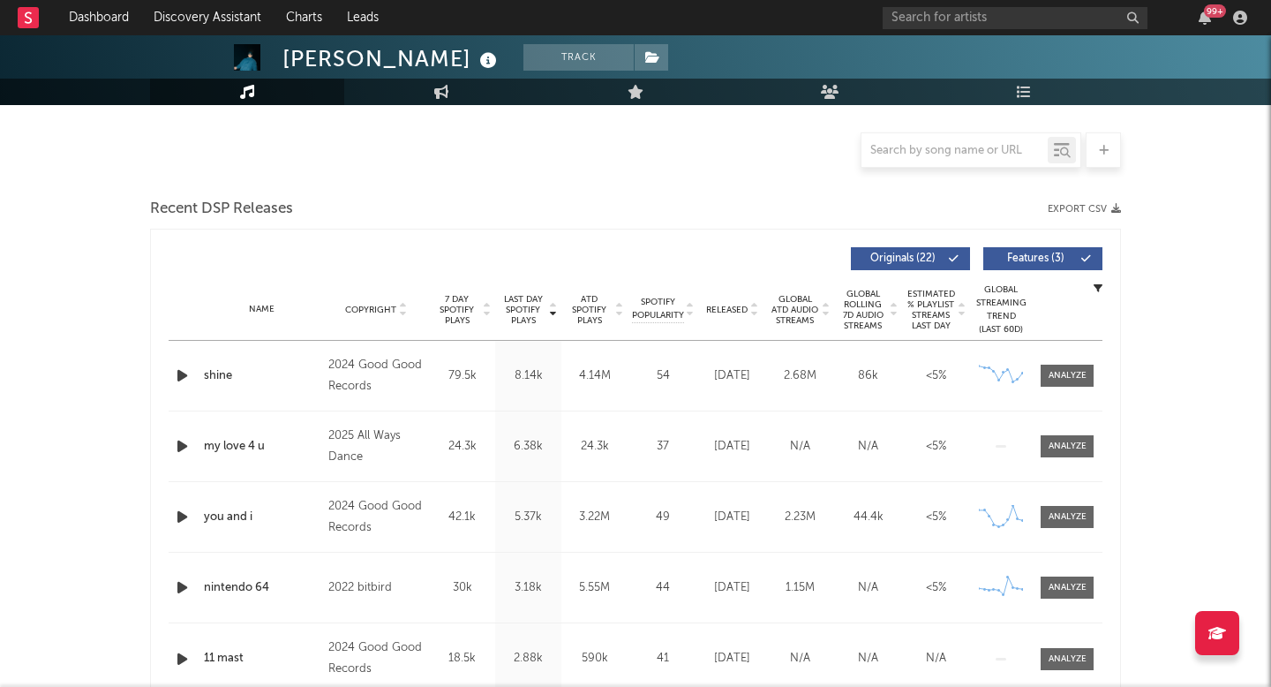
select select "6m"
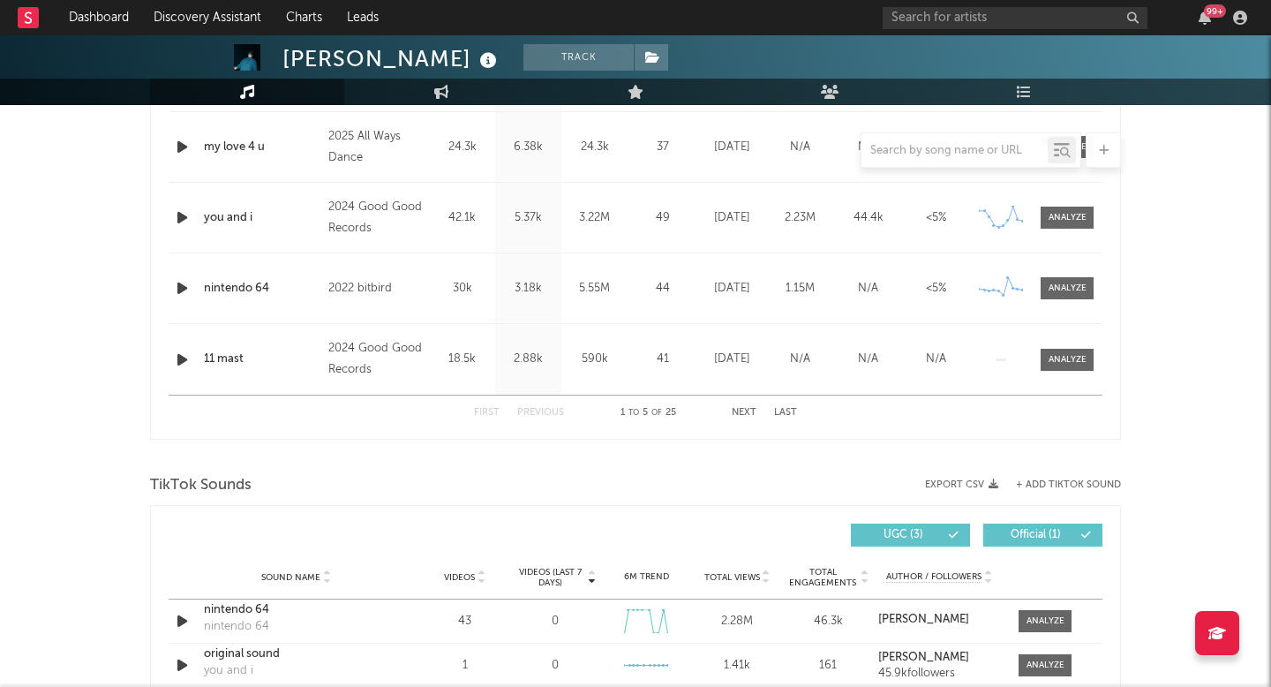
scroll to position [698, 0]
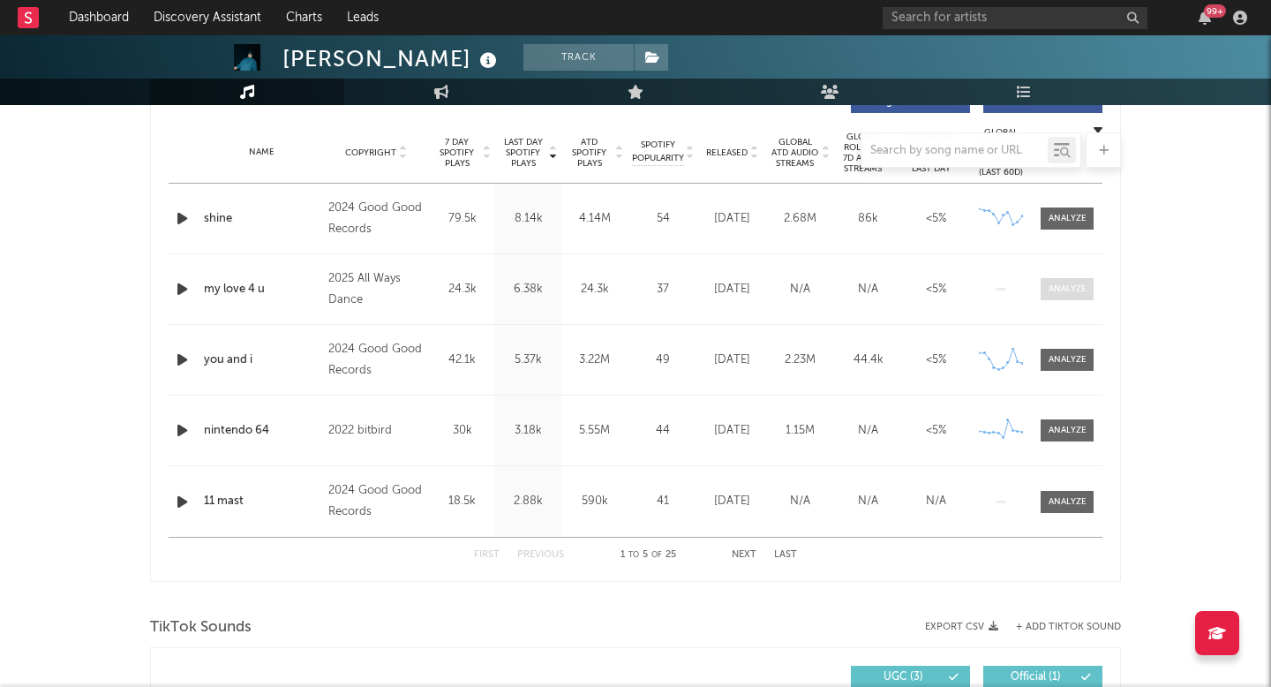
click at [1057, 289] on div at bounding box center [1068, 288] width 38 height 13
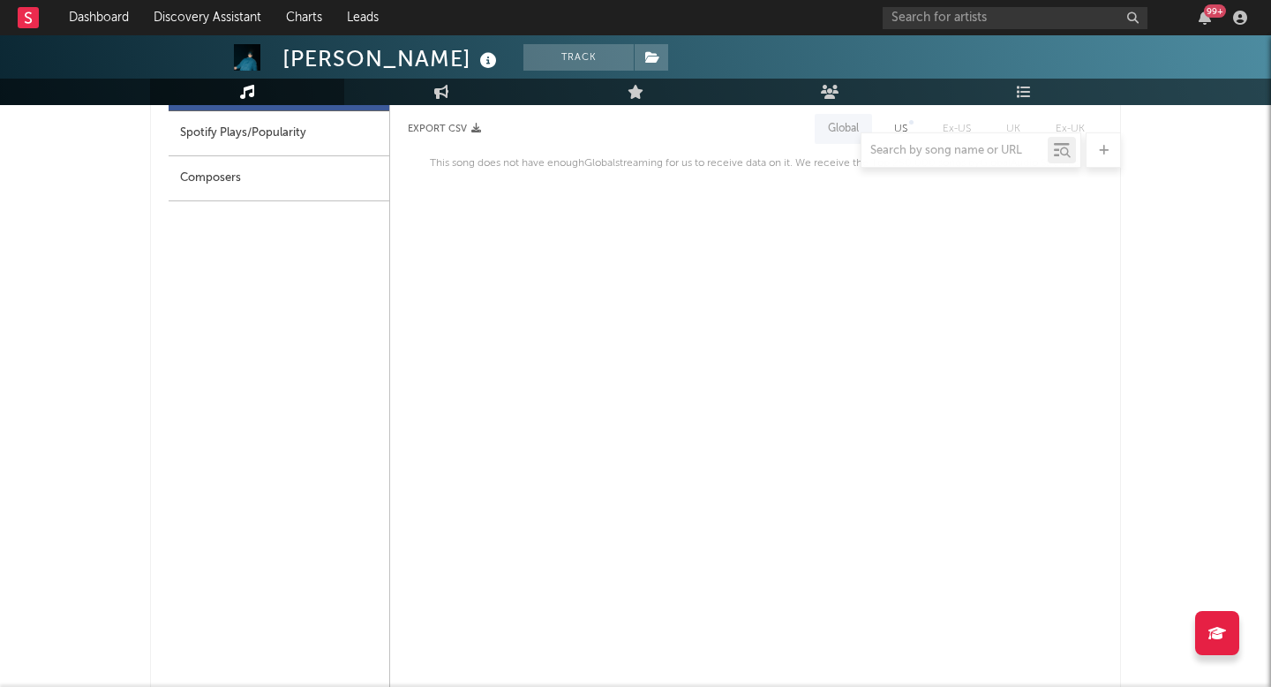
scroll to position [830, 0]
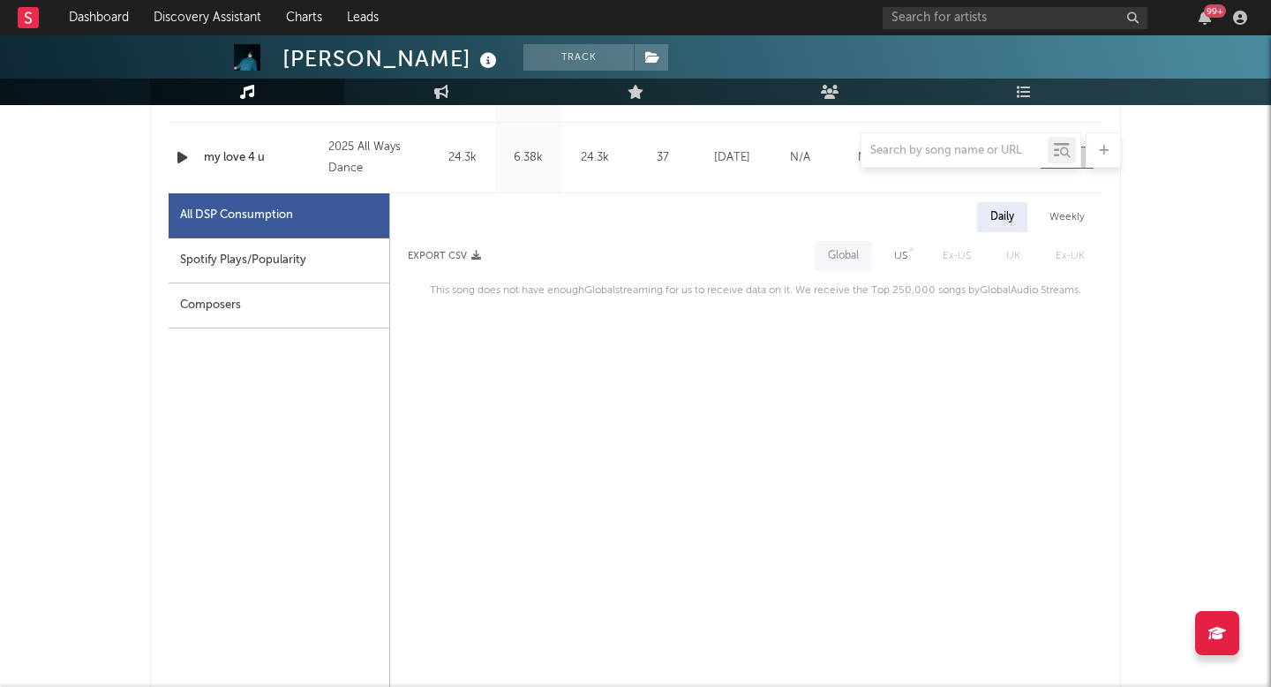
click at [273, 272] on div "Spotify Plays/Popularity" at bounding box center [279, 260] width 221 height 45
select select "1w"
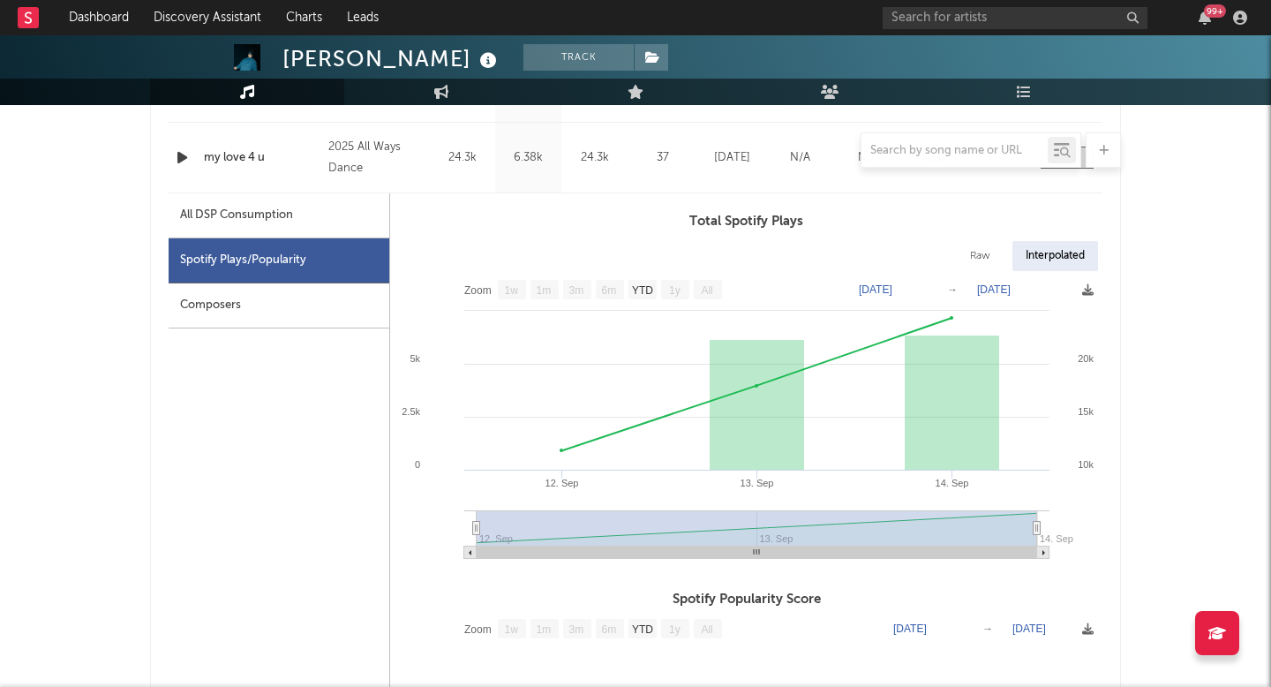
click at [270, 312] on div "Composers" at bounding box center [279, 305] width 221 height 45
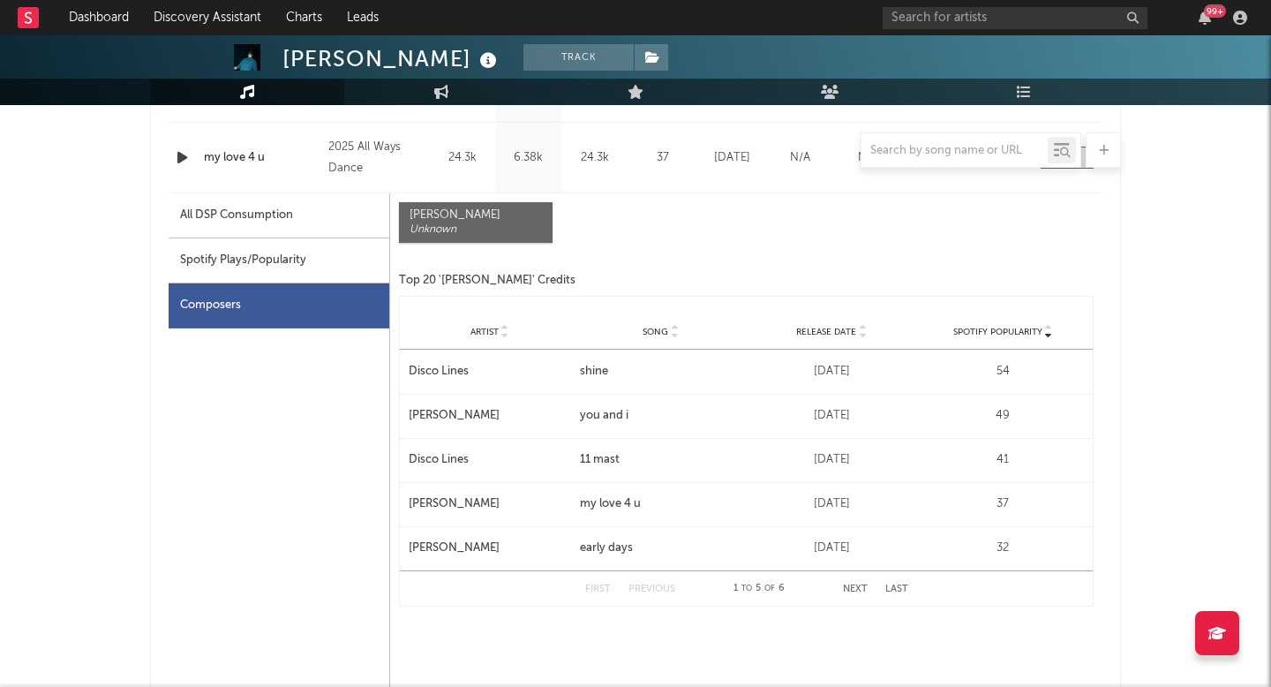
click at [272, 212] on div "All DSP Consumption" at bounding box center [236, 215] width 113 height 21
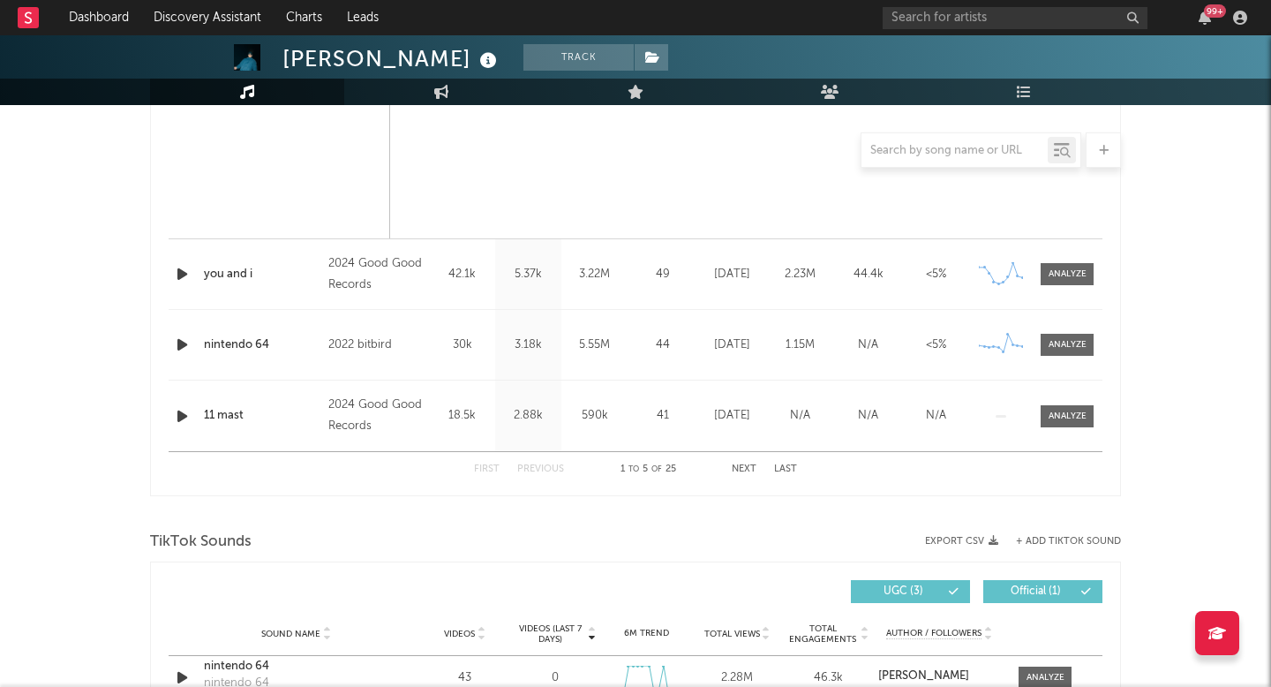
scroll to position [1445, 0]
